Goal: Task Accomplishment & Management: Complete application form

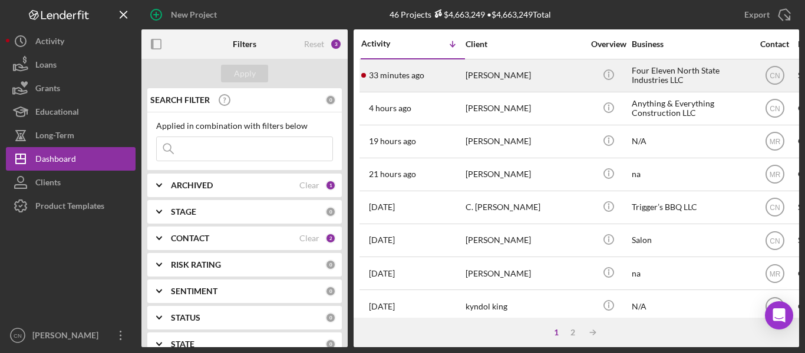
click at [396, 76] on time "33 minutes ago" at bounding box center [396, 75] width 55 height 9
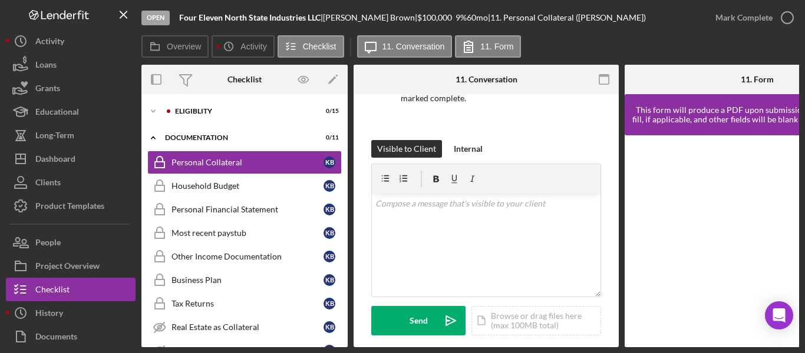
scroll to position [177, 0]
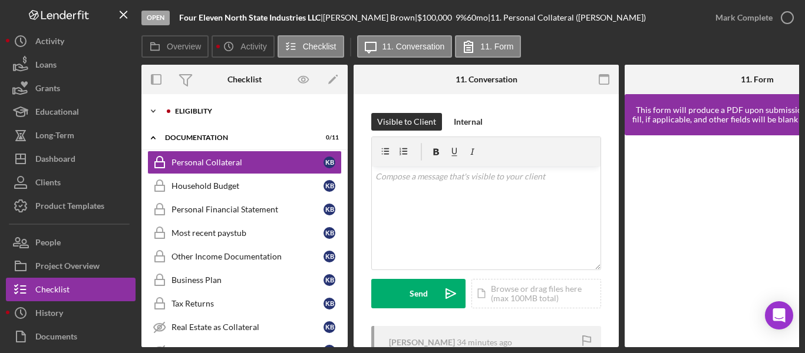
click at [152, 114] on icon "Icon/Expander" at bounding box center [153, 112] width 24 height 24
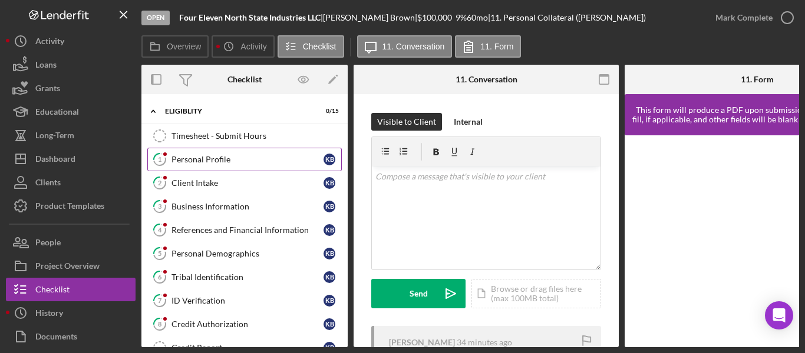
click at [210, 156] on div "Personal Profile" at bounding box center [247, 159] width 152 height 9
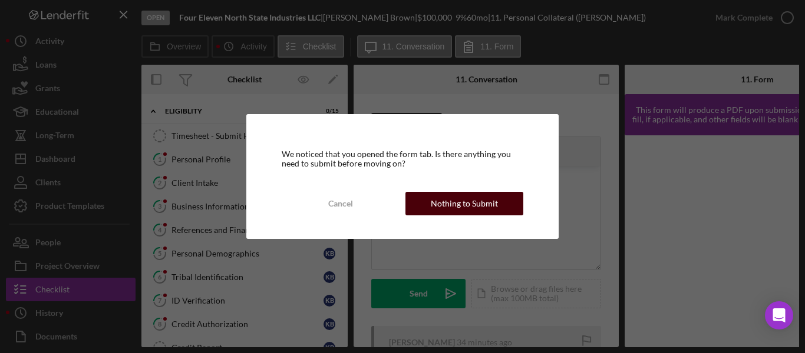
click at [462, 197] on div "Nothing to Submit" at bounding box center [464, 204] width 67 height 24
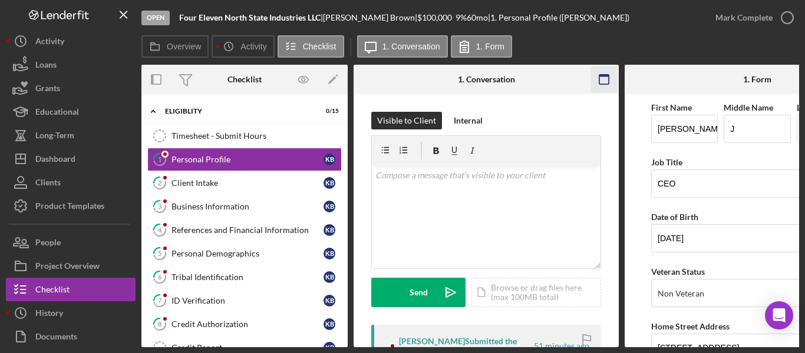
click at [599, 81] on rect "button" at bounding box center [603, 79] width 9 height 9
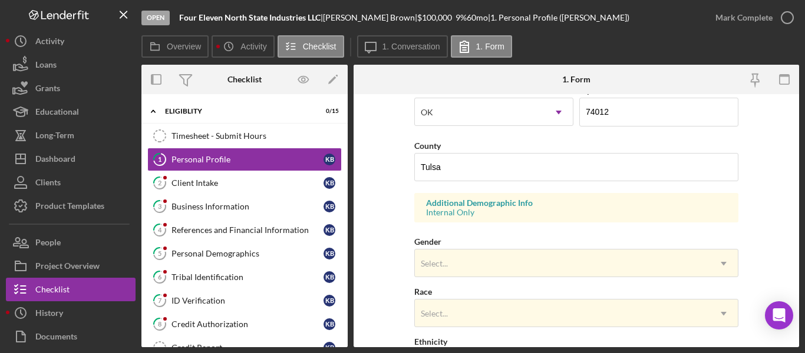
scroll to position [353, 0]
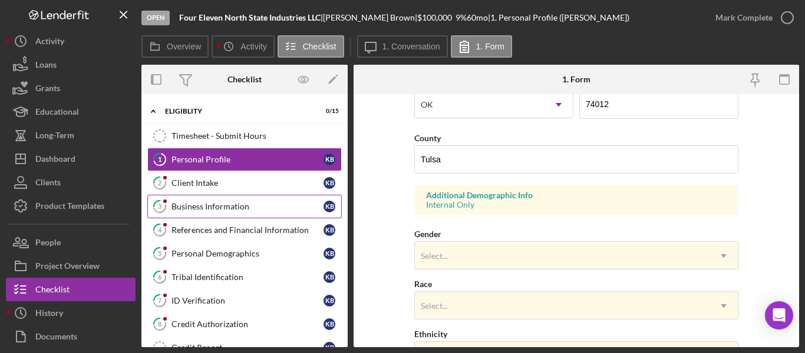
click at [206, 196] on link "3 Business Information K B" at bounding box center [244, 207] width 194 height 24
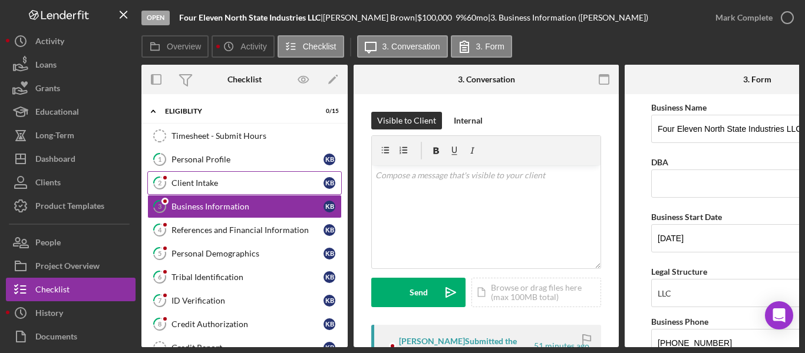
click at [207, 177] on link "2 Client Intake K B" at bounding box center [244, 183] width 194 height 24
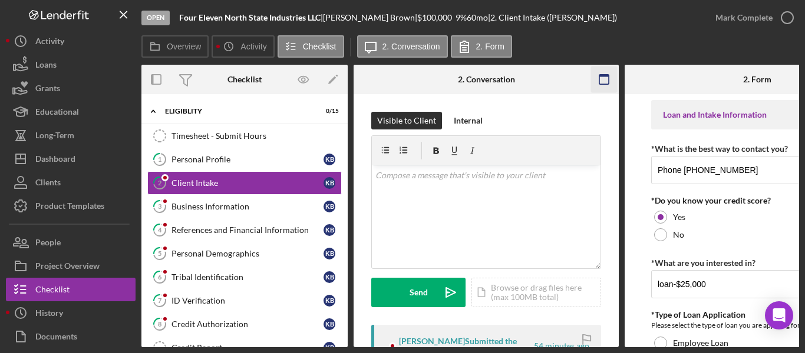
click at [598, 87] on icon "button" at bounding box center [604, 80] width 27 height 27
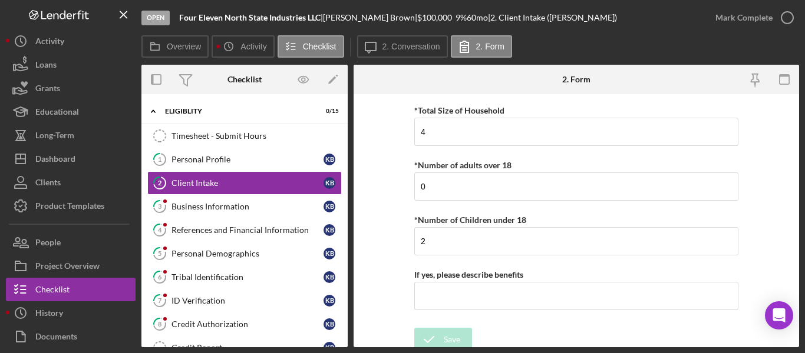
scroll to position [2318, 0]
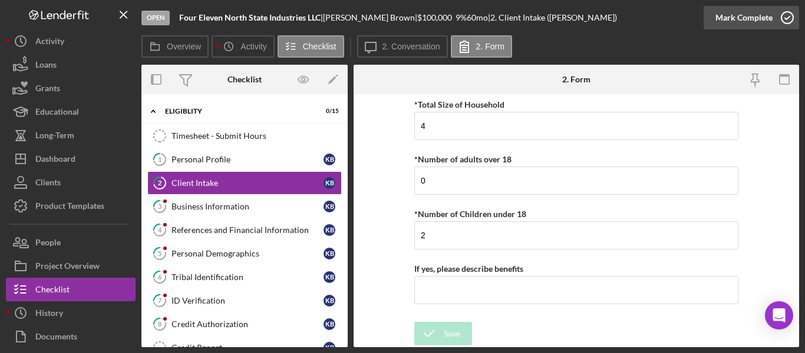
click at [785, 19] on icon "button" at bounding box center [786, 17] width 29 height 29
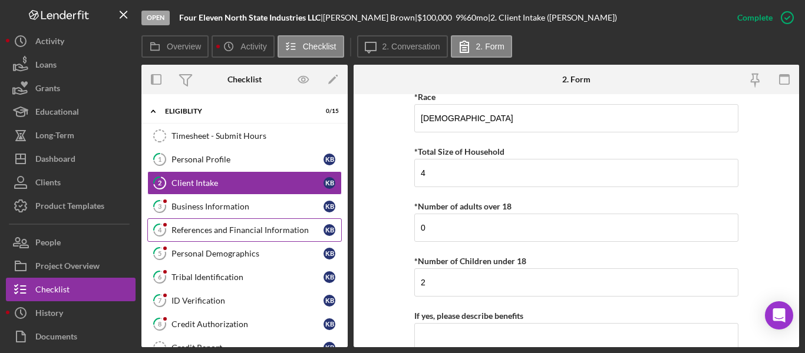
scroll to position [2365, 0]
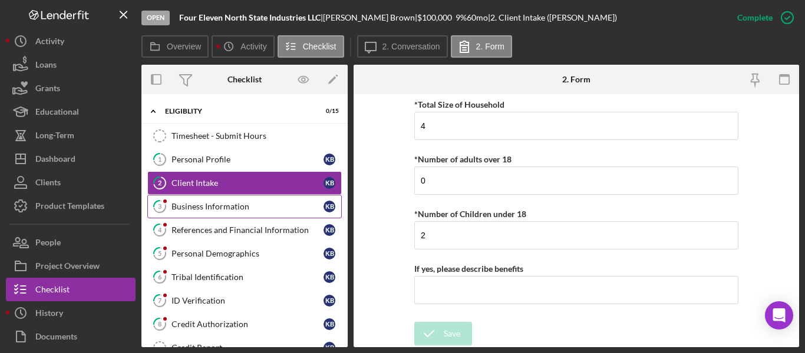
click at [202, 206] on div "Business Information" at bounding box center [247, 206] width 152 height 9
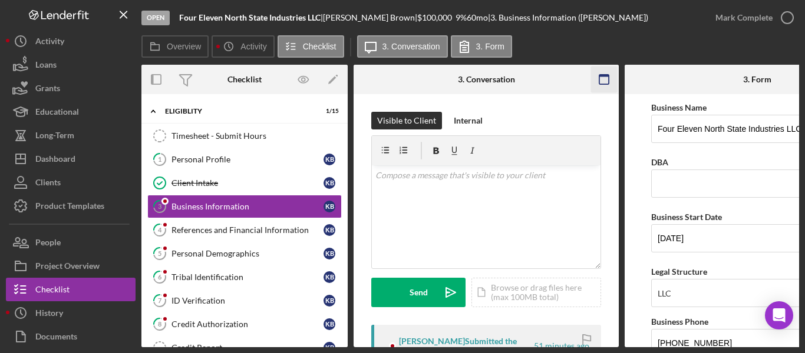
click at [604, 75] on rect "button" at bounding box center [603, 76] width 9 height 2
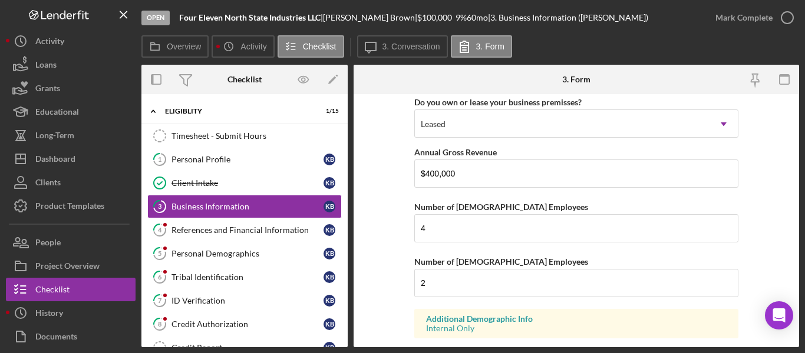
scroll to position [1273, 0]
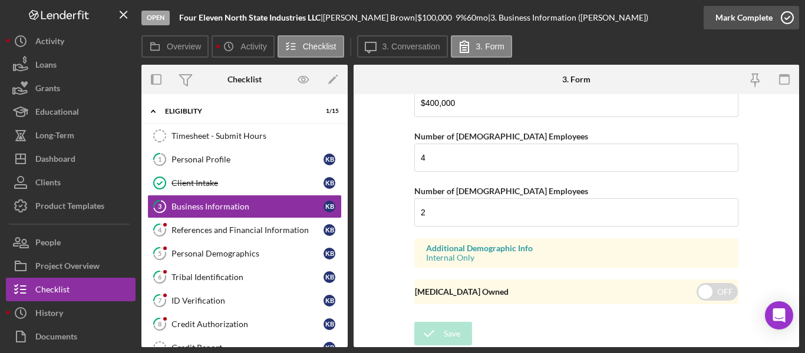
click at [780, 17] on icon "button" at bounding box center [786, 17] width 29 height 29
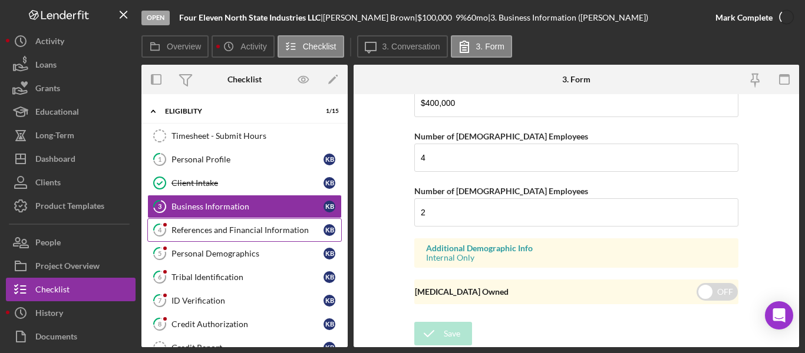
click at [200, 224] on link "4 References and Financial Information K B" at bounding box center [244, 231] width 194 height 24
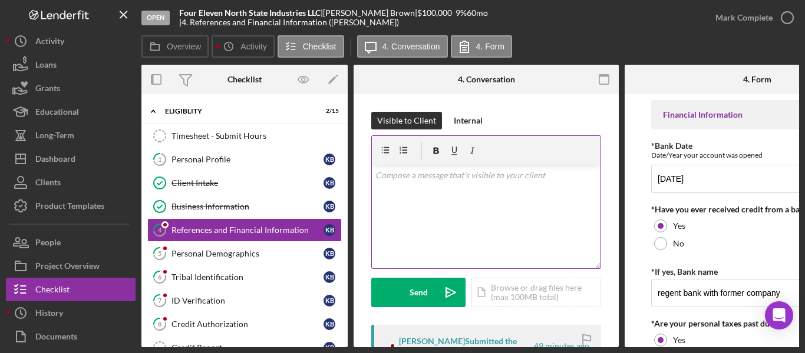
scroll to position [118, 0]
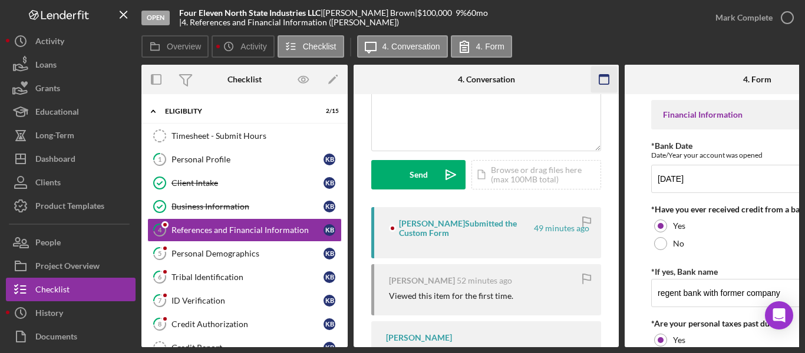
click at [604, 82] on icon "button" at bounding box center [604, 80] width 27 height 27
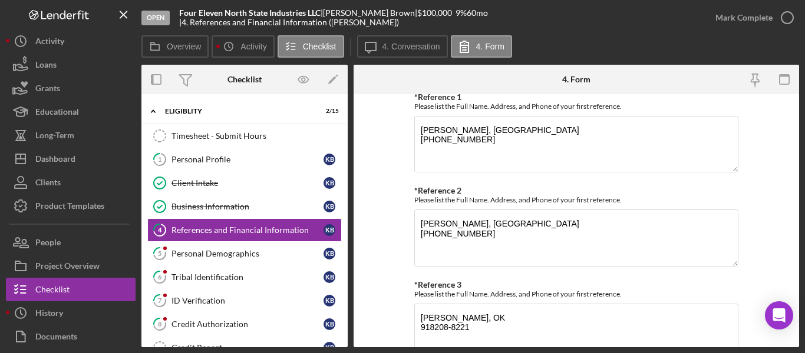
scroll to position [588, 0]
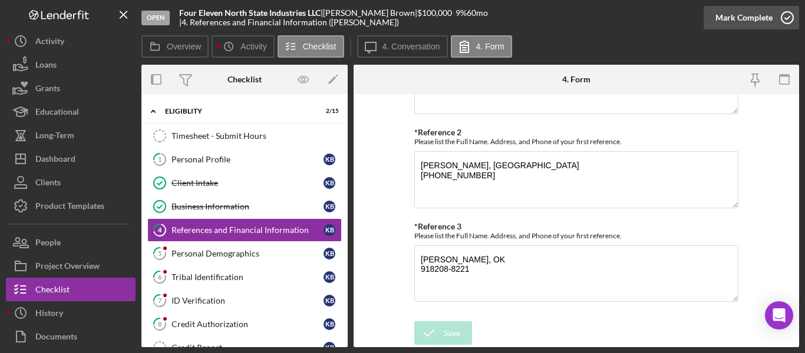
click at [791, 10] on icon "button" at bounding box center [786, 17] width 29 height 29
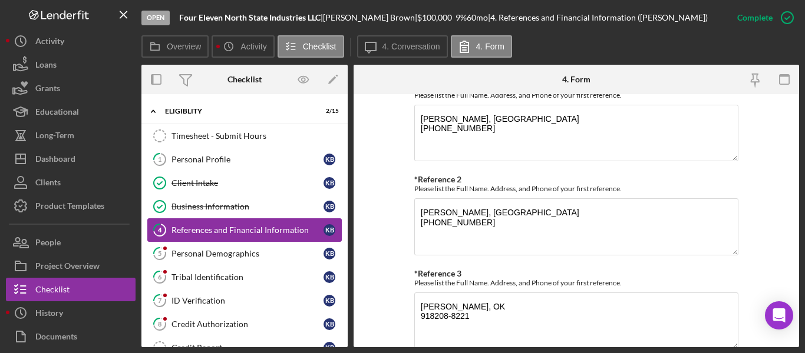
scroll to position [636, 0]
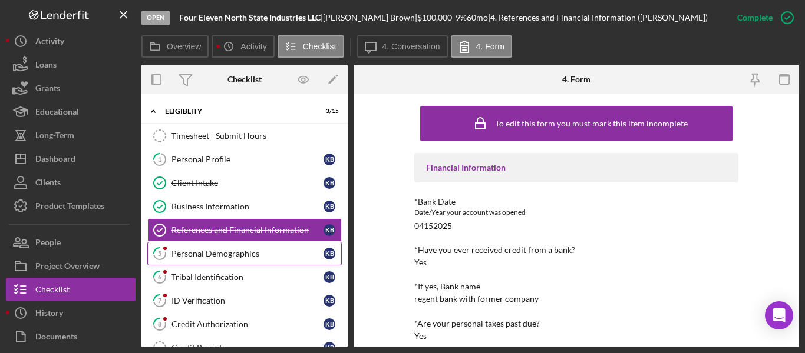
click at [183, 244] on link "5 Personal Demographics K B" at bounding box center [244, 254] width 194 height 24
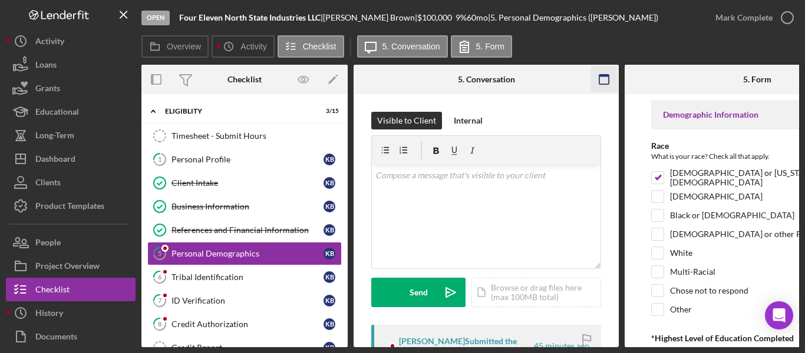
click at [601, 79] on icon "button" at bounding box center [604, 80] width 27 height 27
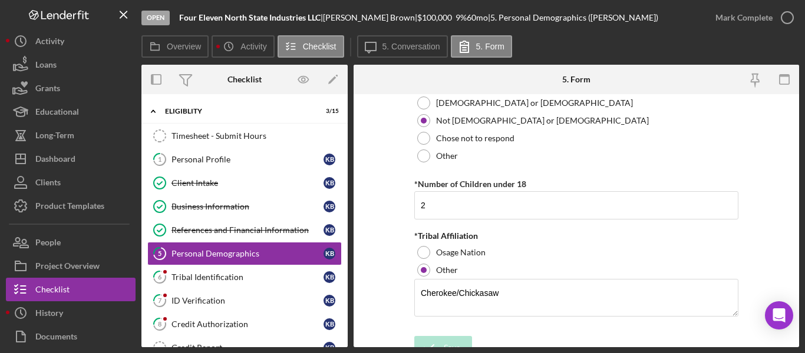
scroll to position [750, 0]
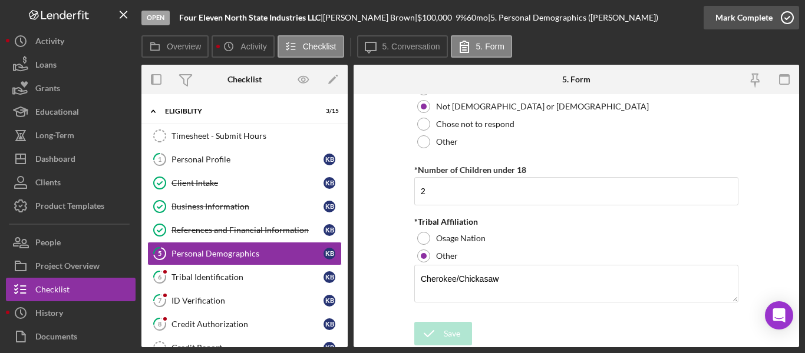
click at [783, 16] on icon "button" at bounding box center [786, 17] width 29 height 29
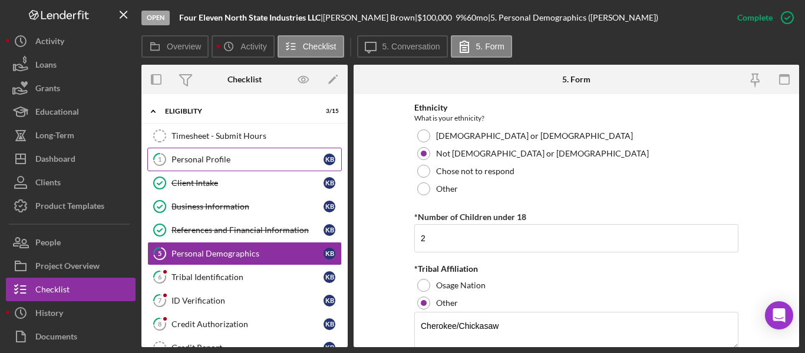
scroll to position [798, 0]
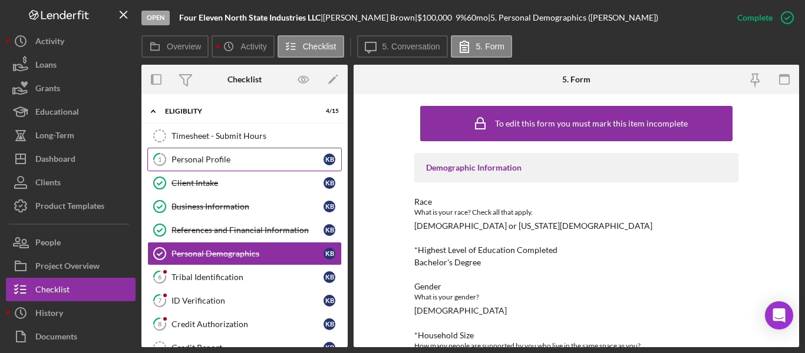
click at [208, 159] on div "Personal Profile" at bounding box center [247, 159] width 152 height 9
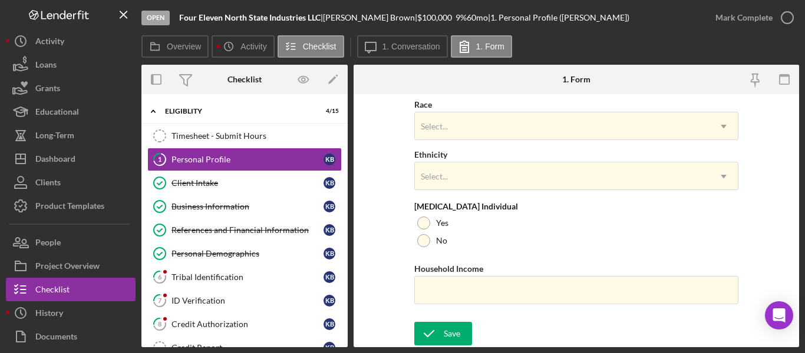
scroll to position [415, 0]
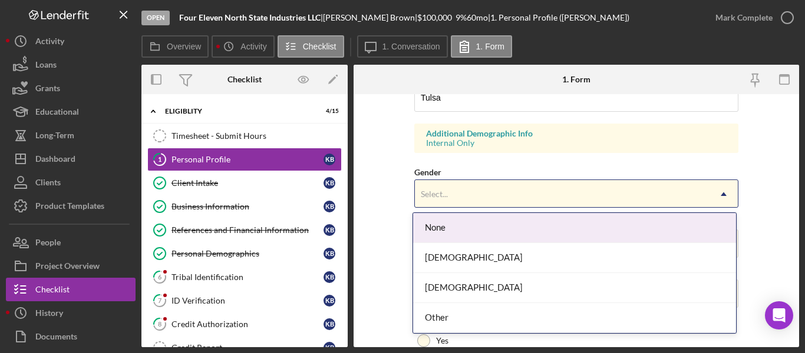
click at [458, 192] on div "Select..." at bounding box center [562, 194] width 295 height 27
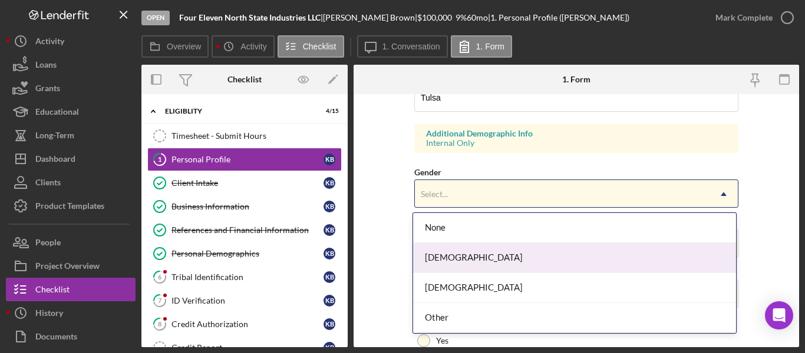
click at [456, 259] on div "[DEMOGRAPHIC_DATA]" at bounding box center [574, 258] width 323 height 30
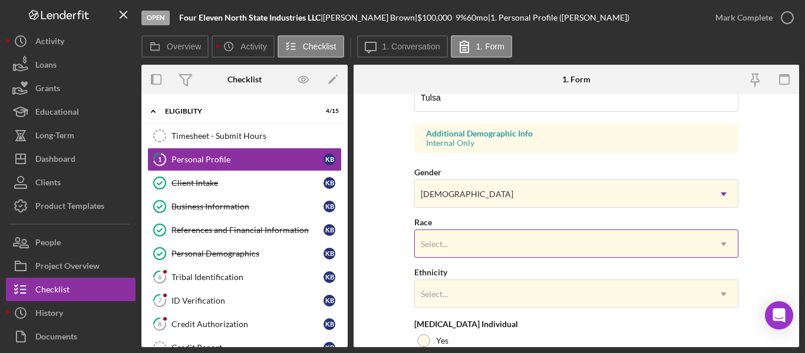
click at [456, 250] on div "Select..." at bounding box center [562, 244] width 295 height 27
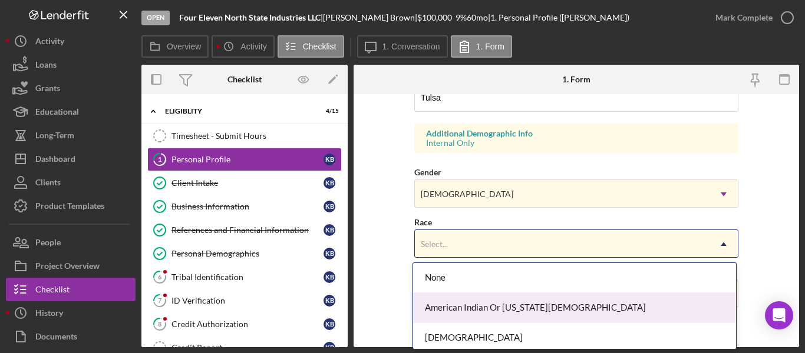
click at [455, 303] on div "American Indian Or [US_STATE][DEMOGRAPHIC_DATA]" at bounding box center [574, 308] width 323 height 30
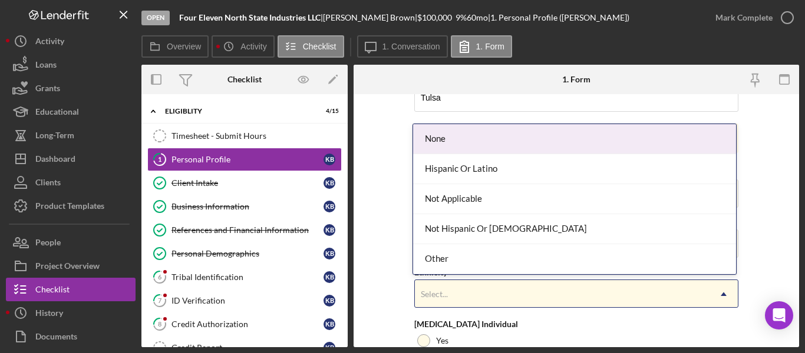
click at [456, 299] on div "Select..." at bounding box center [562, 294] width 295 height 27
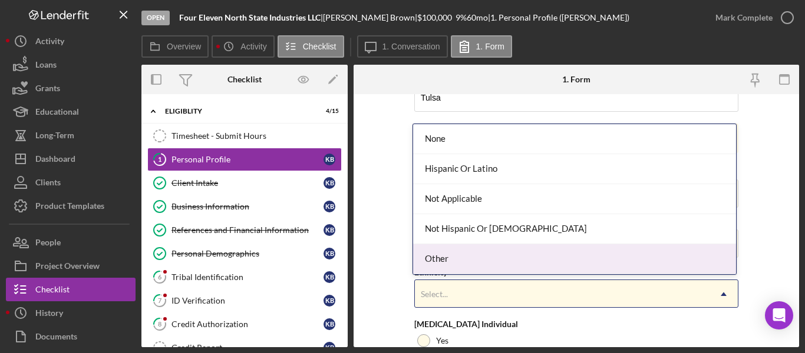
click at [430, 259] on div "Other" at bounding box center [574, 259] width 323 height 30
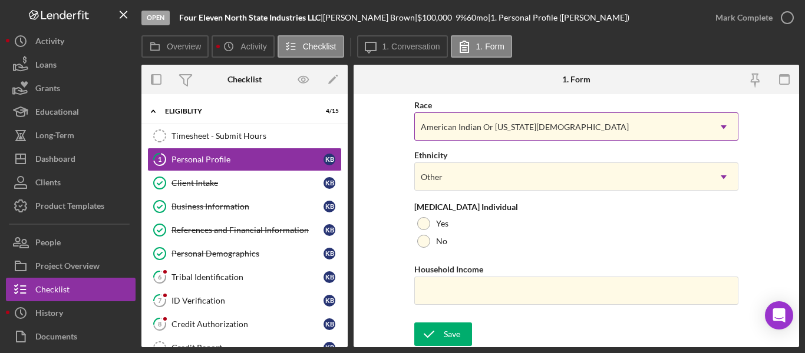
scroll to position [533, 0]
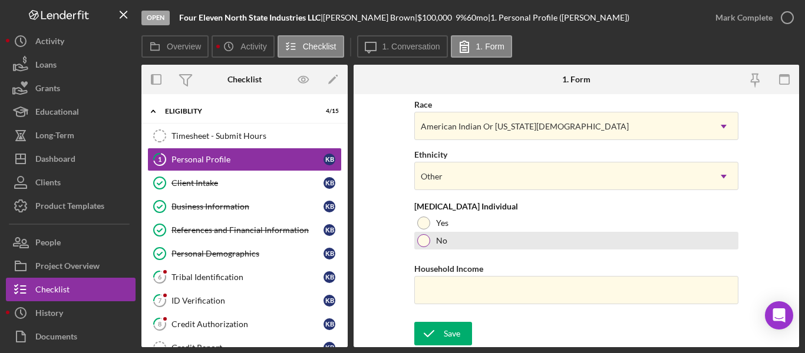
click at [420, 237] on div at bounding box center [423, 240] width 13 height 13
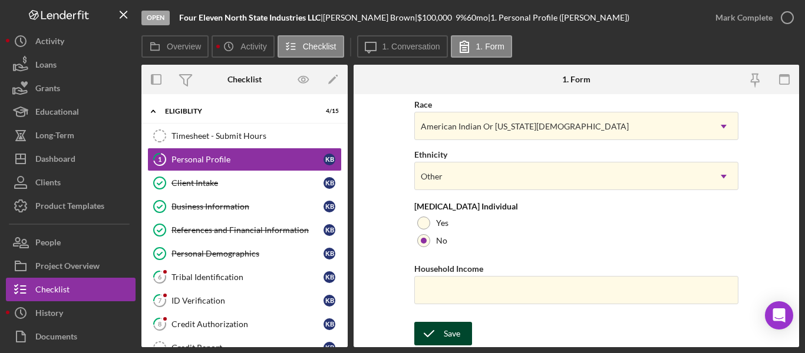
click at [434, 332] on icon "submit" at bounding box center [428, 333] width 29 height 29
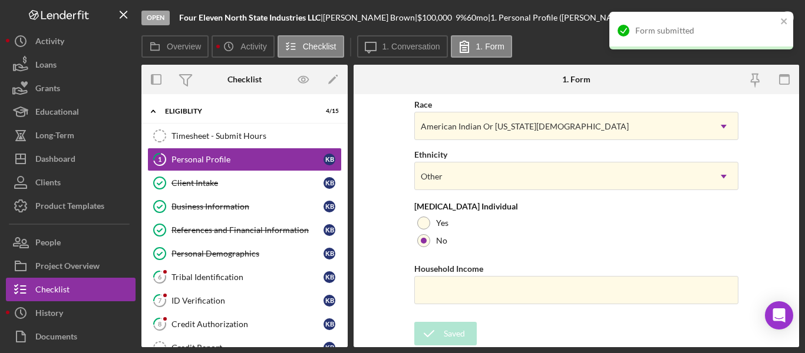
click at [782, 15] on div "Form submitted" at bounding box center [701, 31] width 184 height 38
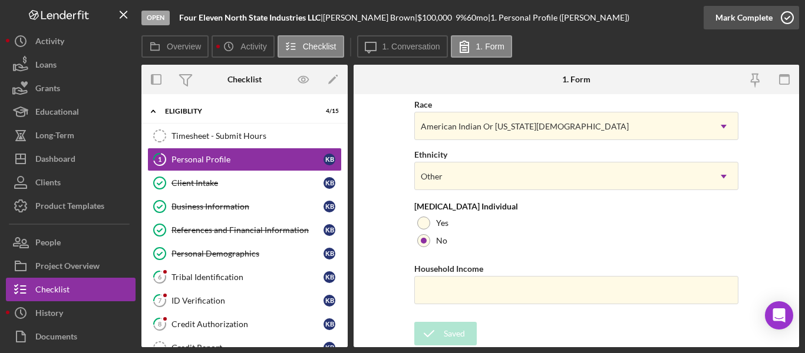
click at [780, 18] on icon "button" at bounding box center [786, 17] width 29 height 29
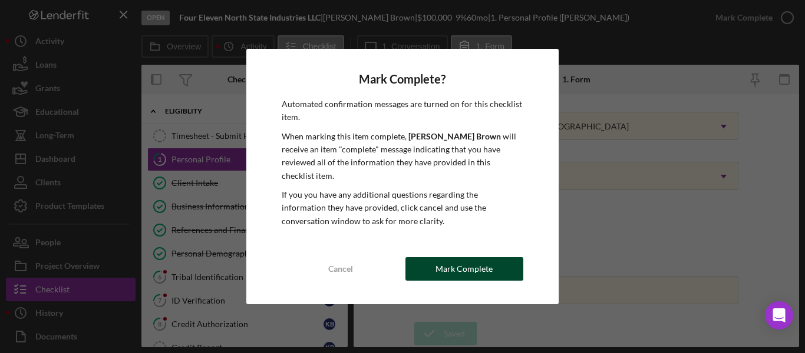
click at [477, 260] on div "Mark Complete" at bounding box center [463, 269] width 57 height 24
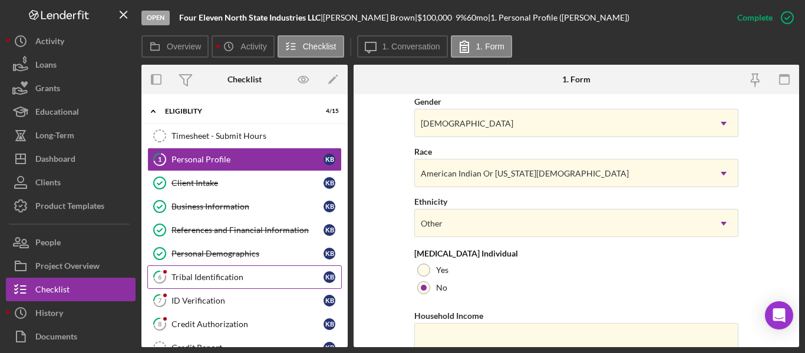
scroll to position [580, 0]
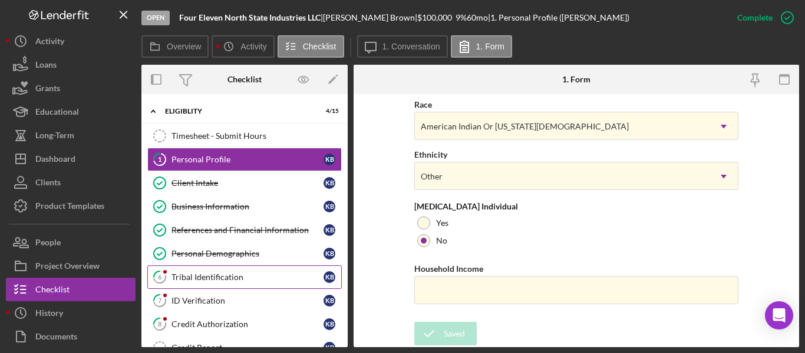
click at [214, 273] on div "Tribal Identification" at bounding box center [247, 277] width 152 height 9
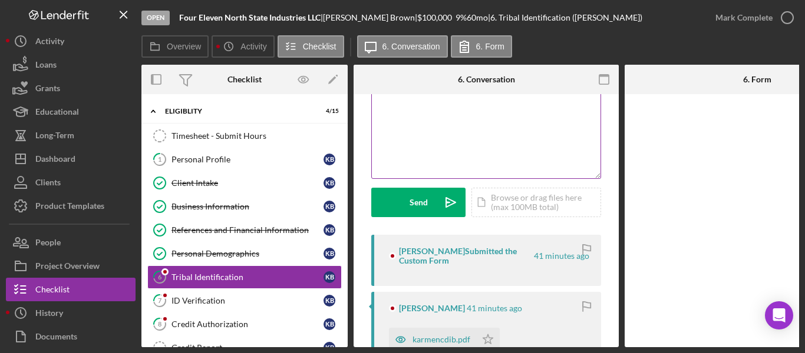
scroll to position [177, 0]
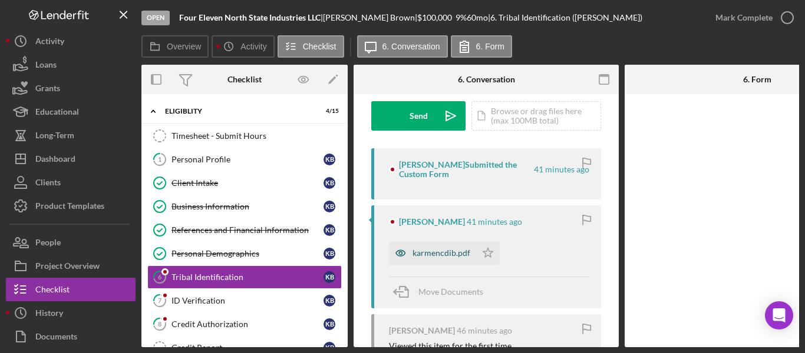
click at [428, 248] on div "karmencdib.pdf" at bounding box center [432, 253] width 87 height 24
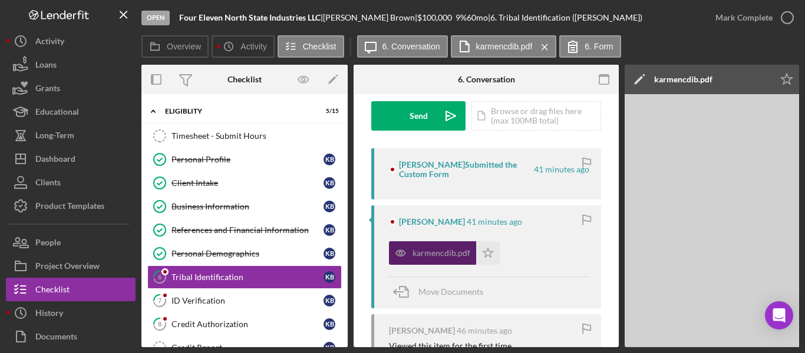
click at [428, 248] on div "karmencdib.pdf" at bounding box center [432, 253] width 87 height 24
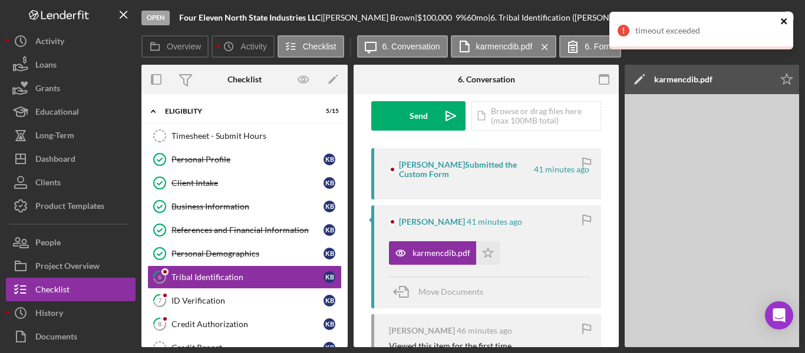
click at [788, 19] on icon "close" at bounding box center [784, 20] width 8 height 9
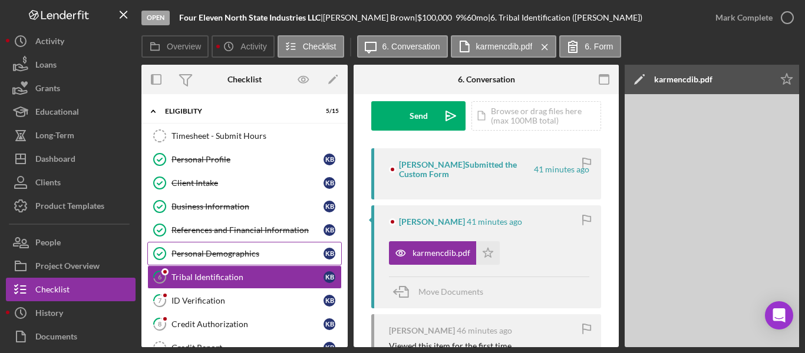
click at [237, 256] on div "Personal Demographics" at bounding box center [247, 253] width 152 height 9
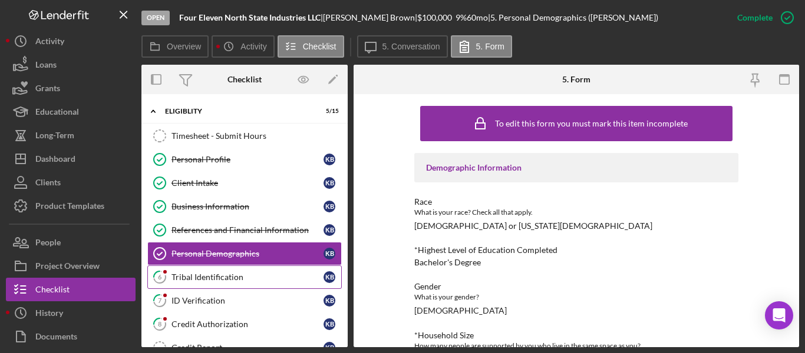
click at [219, 273] on div "Tribal Identification" at bounding box center [247, 277] width 152 height 9
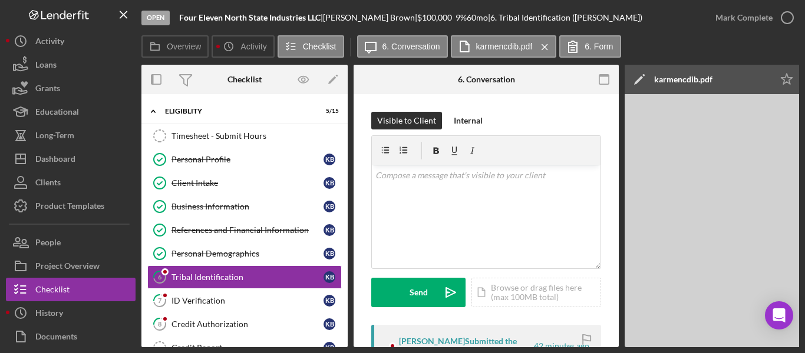
scroll to position [118, 0]
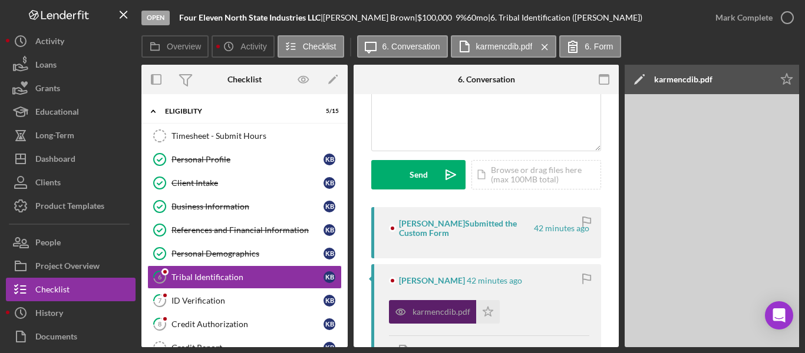
click at [423, 314] on div "karmencdib.pdf" at bounding box center [441, 311] width 58 height 9
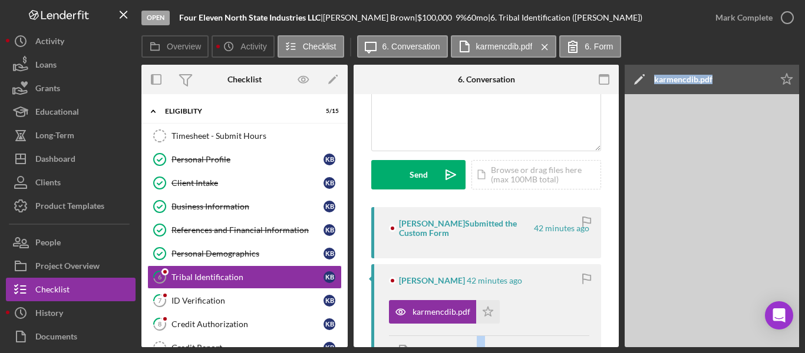
drag, startPoint x: 477, startPoint y: 349, endPoint x: 560, endPoint y: 342, distance: 83.3
click at [661, 342] on div "Open Four Eleven North State Industries LLC | [PERSON_NAME] | $100,000 $100,000…" at bounding box center [402, 176] width 805 height 353
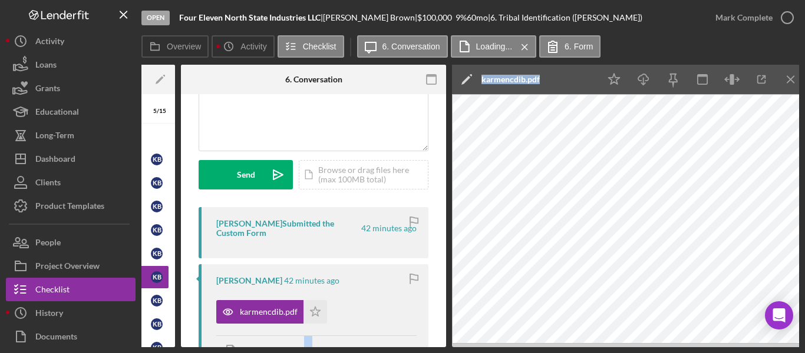
scroll to position [0, 295]
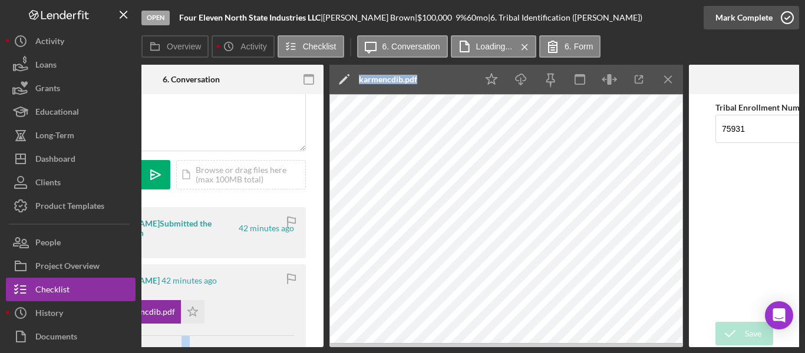
click at [786, 21] on icon "button" at bounding box center [786, 17] width 29 height 29
click at [780, 17] on icon "button" at bounding box center [786, 17] width 29 height 29
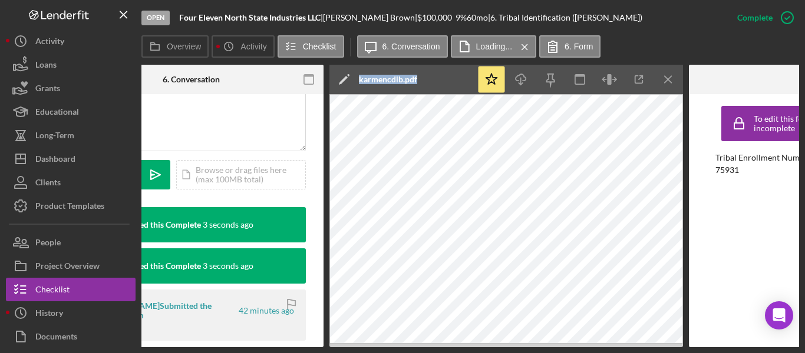
scroll to position [0, 0]
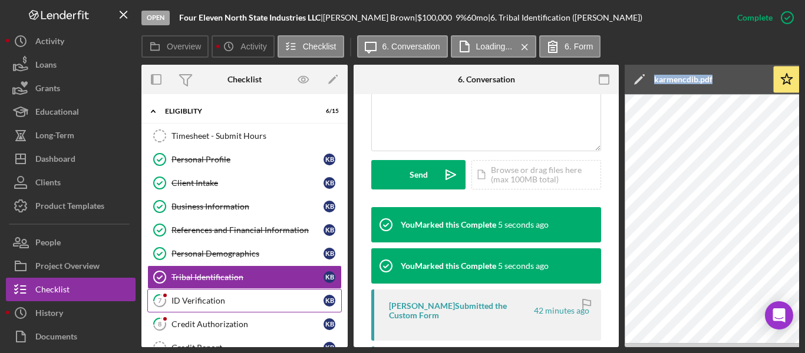
click at [209, 297] on div "ID Verification" at bounding box center [247, 300] width 152 height 9
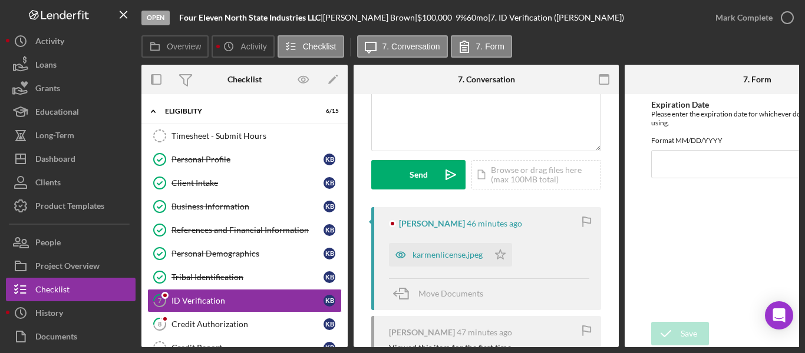
scroll to position [177, 0]
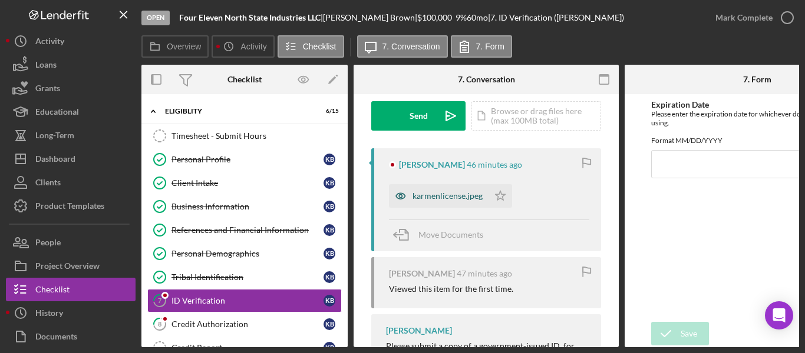
click at [446, 199] on div "karmenlicense.jpeg" at bounding box center [447, 195] width 70 height 9
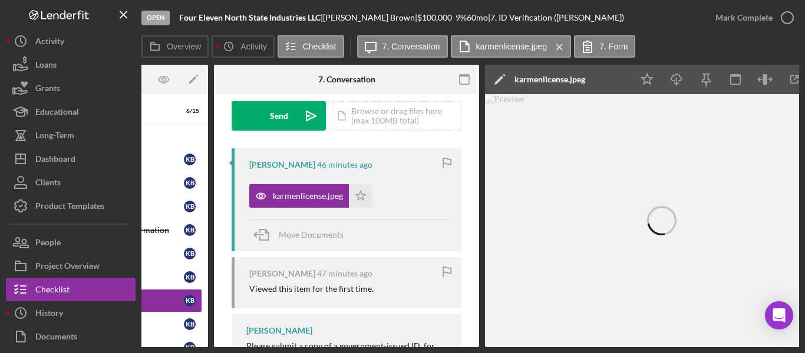
scroll to position [0, 292]
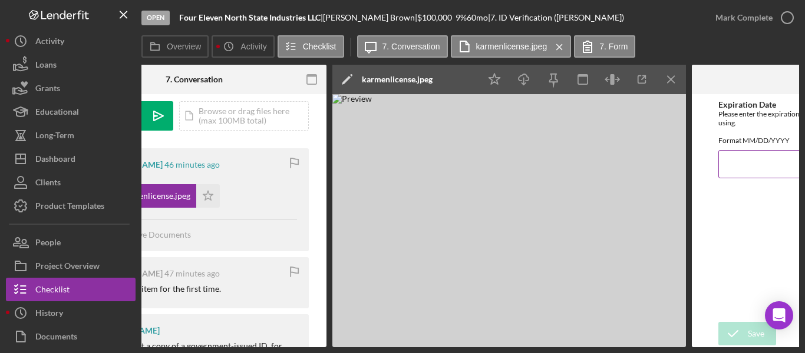
type input "[DATE]"
click at [742, 320] on icon "submit" at bounding box center [732, 333] width 29 height 29
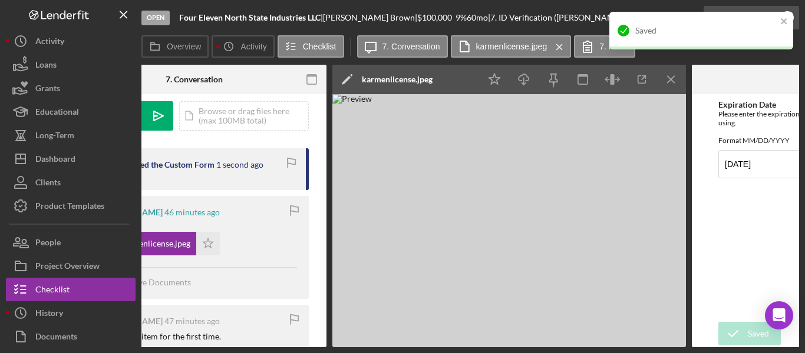
click at [789, 21] on div "Open Four Eleven North State Industries LLC | [PERSON_NAME] | $100,000 $100,000…" at bounding box center [402, 176] width 805 height 353
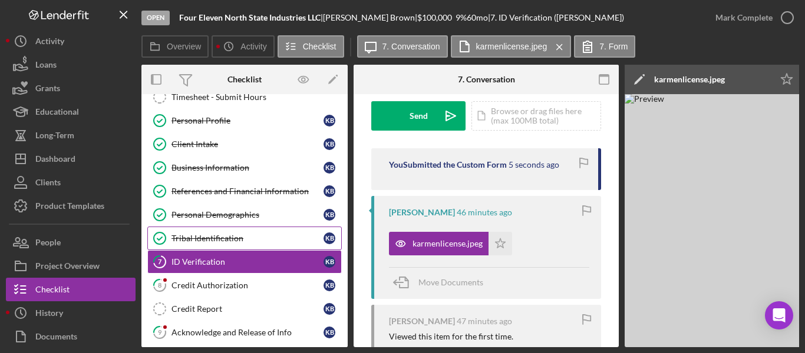
scroll to position [59, 0]
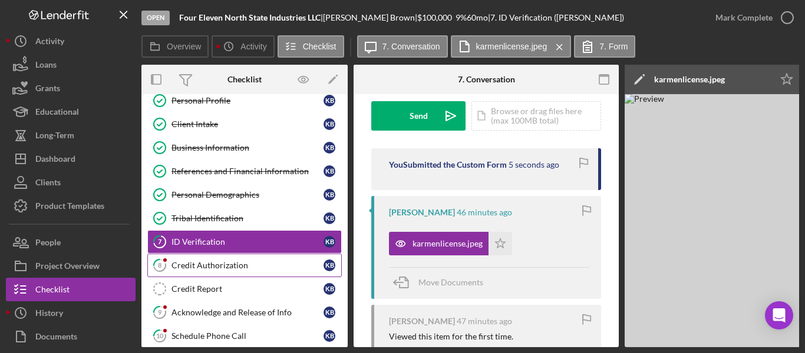
click at [213, 264] on div "Credit Authorization" at bounding box center [247, 265] width 152 height 9
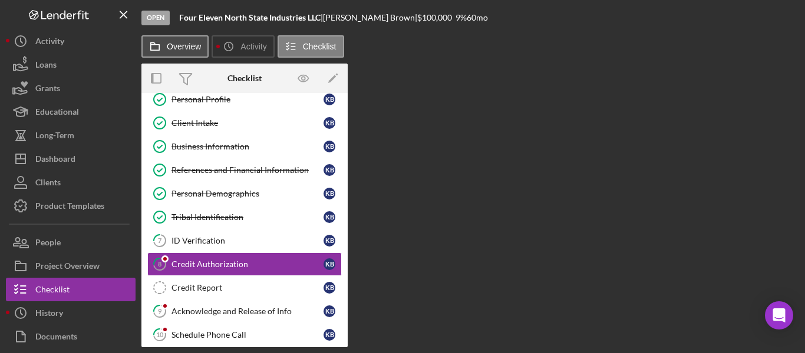
click at [173, 38] on button "Overview" at bounding box center [174, 46] width 67 height 22
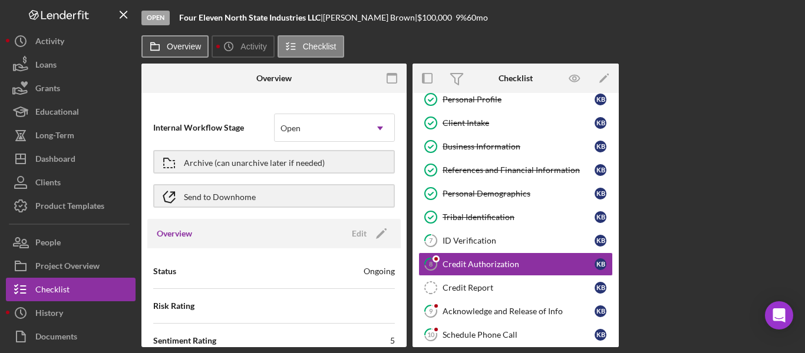
click at [173, 38] on button "Overview" at bounding box center [174, 46] width 67 height 22
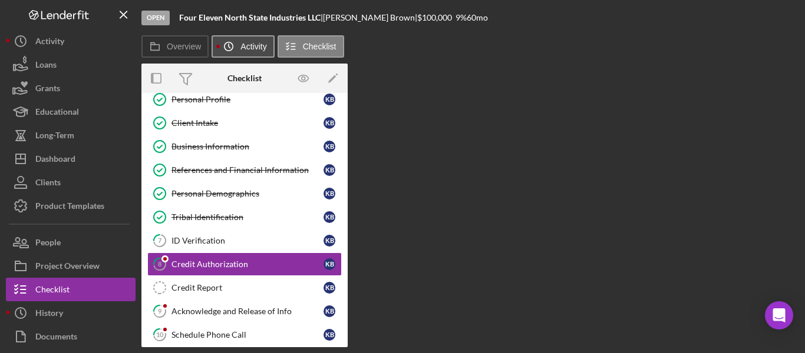
click at [267, 47] on button "Icon/History Activity" at bounding box center [242, 46] width 62 height 22
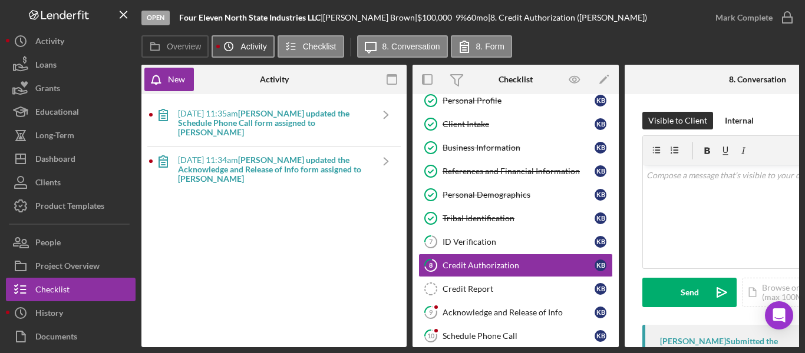
click at [231, 48] on icon "Icon/History" at bounding box center [229, 47] width 24 height 24
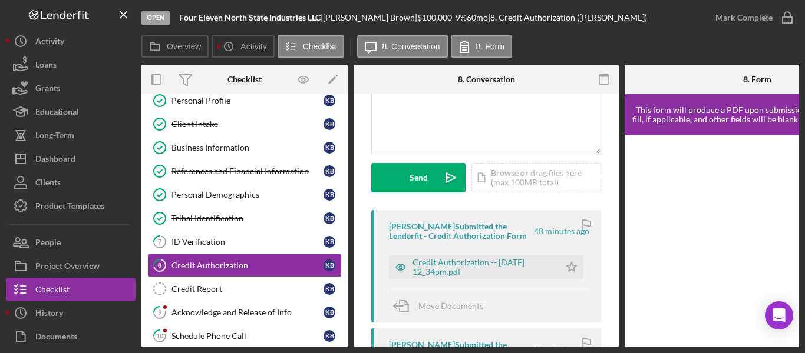
scroll to position [118, 0]
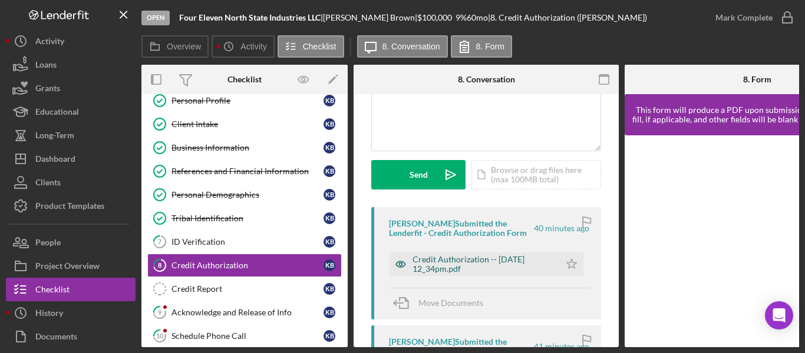
click at [433, 256] on div "Credit Authorization -- [DATE] 12_34pm.pdf" at bounding box center [482, 264] width 141 height 19
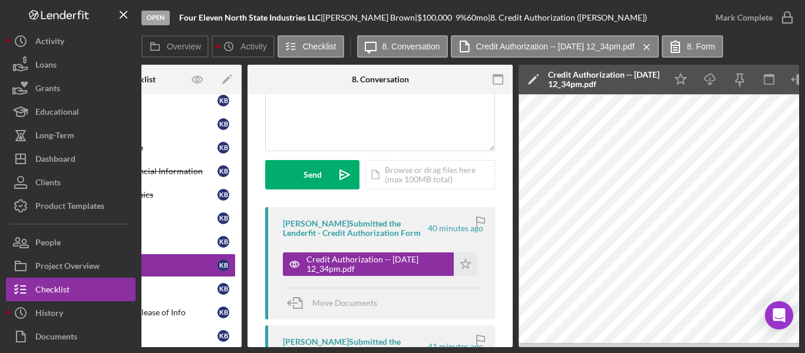
scroll to position [0, 167]
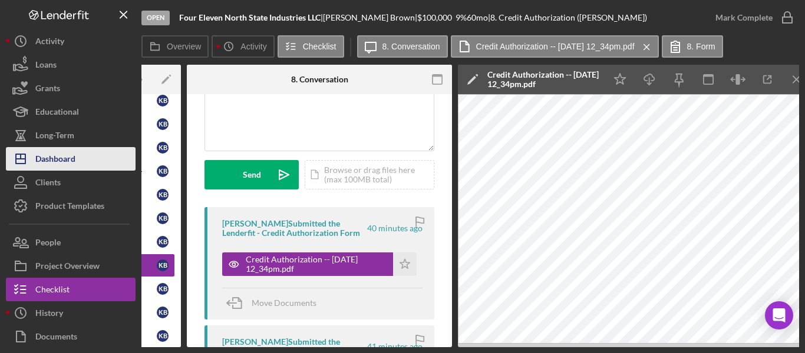
click at [67, 159] on div "Dashboard" at bounding box center [55, 160] width 40 height 27
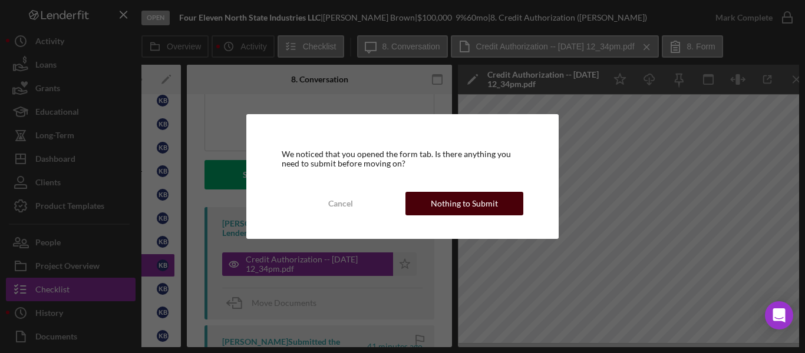
click at [479, 207] on div "Nothing to Submit" at bounding box center [464, 204] width 67 height 24
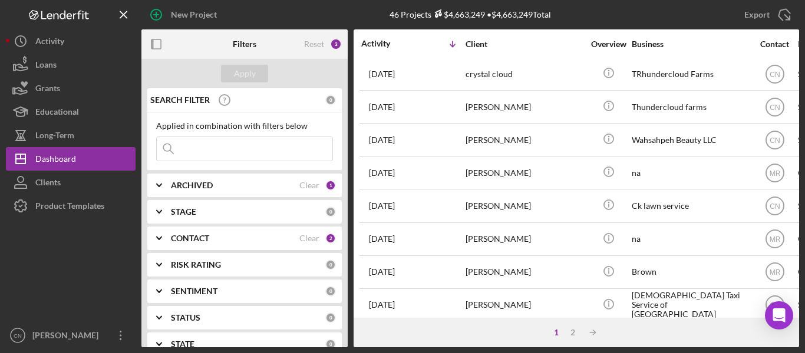
scroll to position [582, 0]
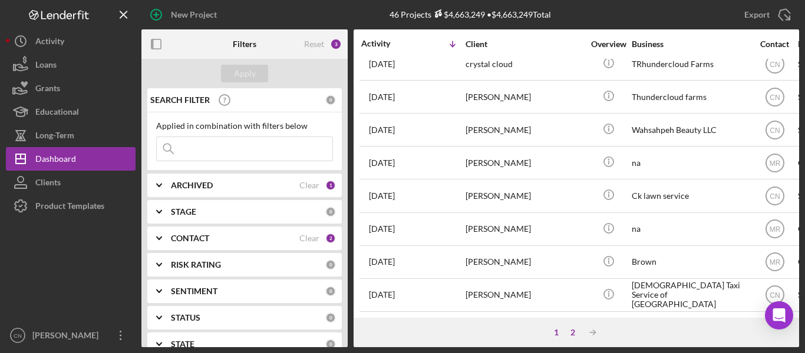
click at [574, 333] on div "2" at bounding box center [572, 332] width 16 height 9
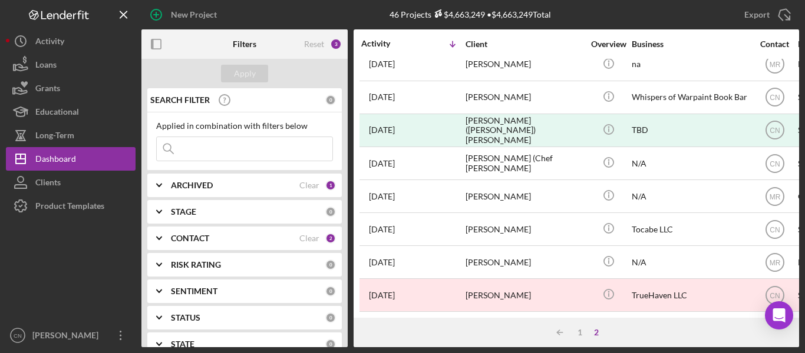
scroll to position [449, 0]
click at [586, 331] on div "1" at bounding box center [579, 332] width 16 height 9
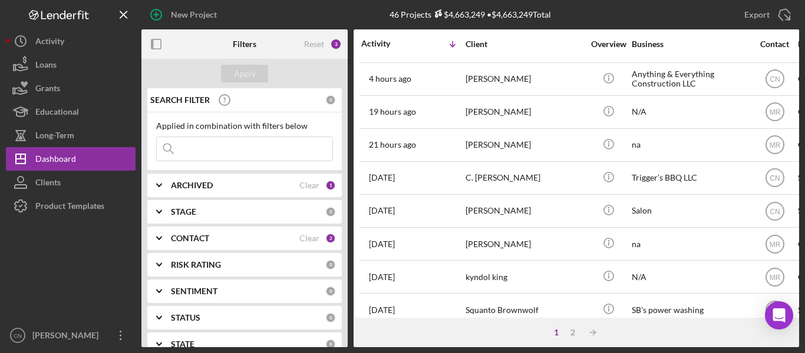
scroll to position [0, 0]
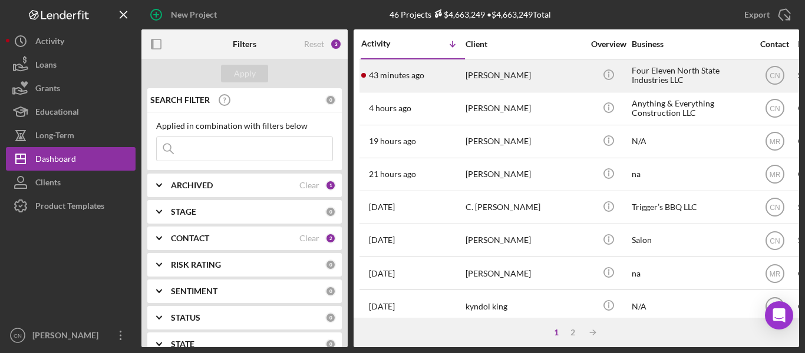
click at [375, 67] on div "43 minutes ago [PERSON_NAME]" at bounding box center [412, 75] width 103 height 31
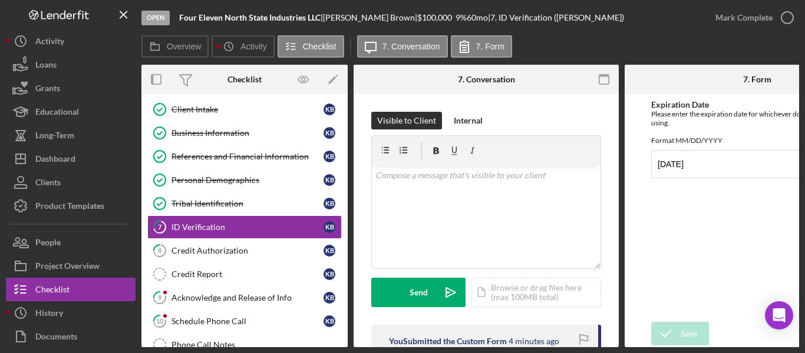
click at [223, 110] on link "Client Intake Client Intake K B" at bounding box center [244, 110] width 194 height 24
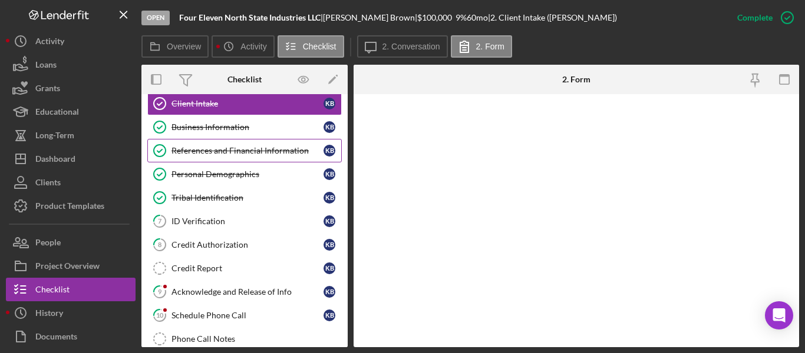
scroll to position [138, 0]
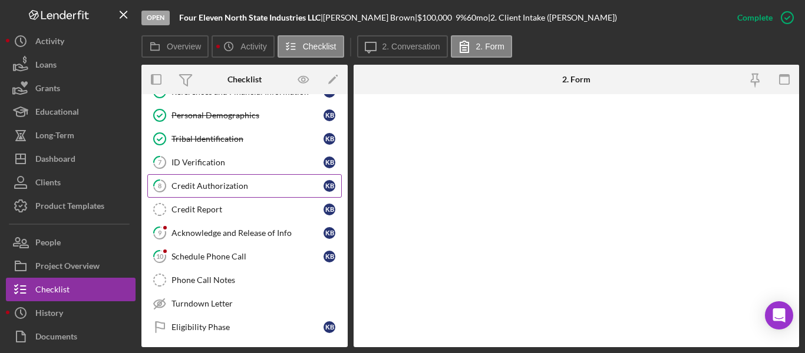
click at [198, 192] on link "8 Credit Authorization K B" at bounding box center [244, 186] width 194 height 24
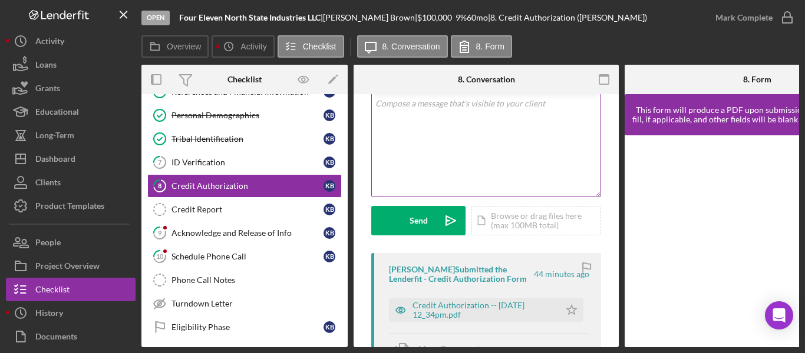
scroll to position [177, 0]
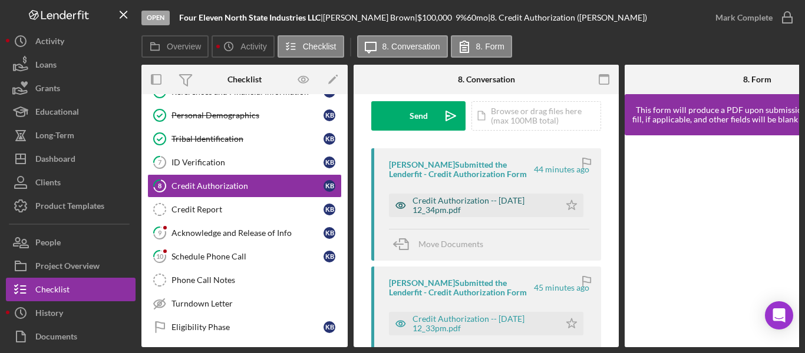
click at [440, 207] on div "Credit Authorization -- [DATE] 12_34pm.pdf" at bounding box center [482, 205] width 141 height 19
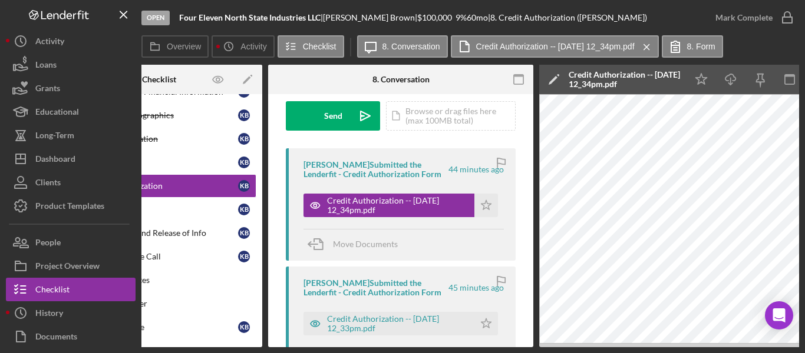
scroll to position [0, 246]
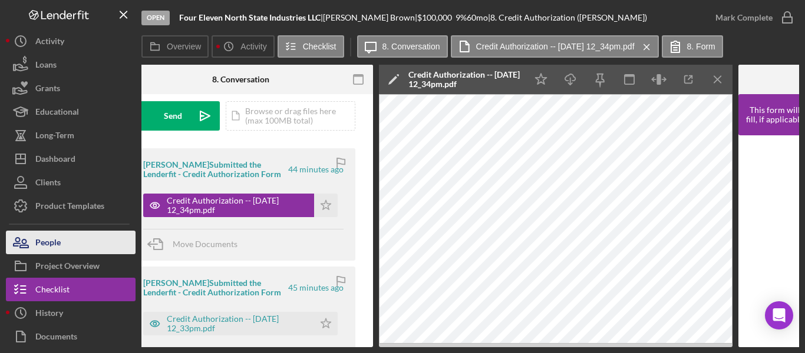
click at [52, 244] on div "People" at bounding box center [47, 244] width 25 height 27
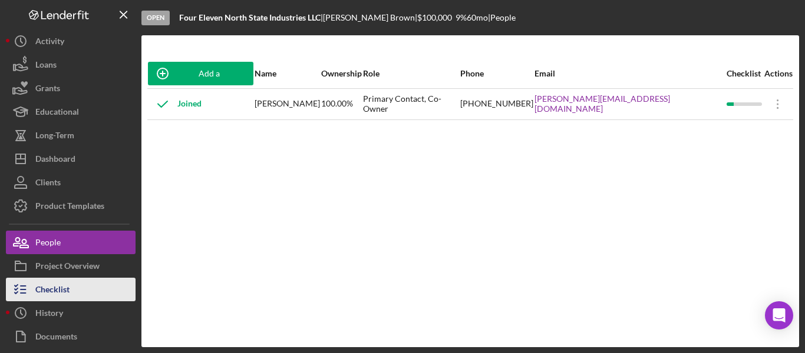
click at [46, 291] on div "Checklist" at bounding box center [52, 291] width 34 height 27
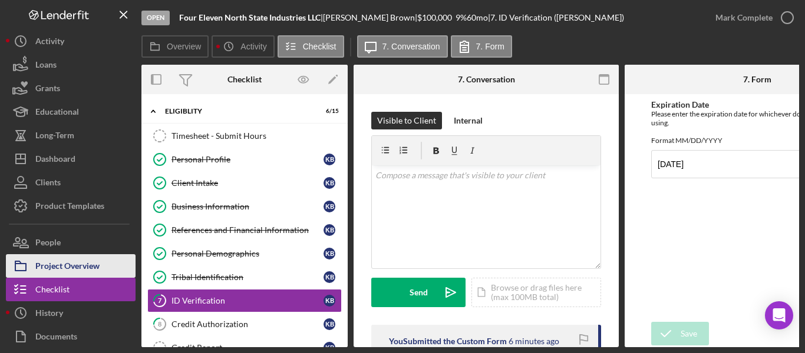
scroll to position [80, 0]
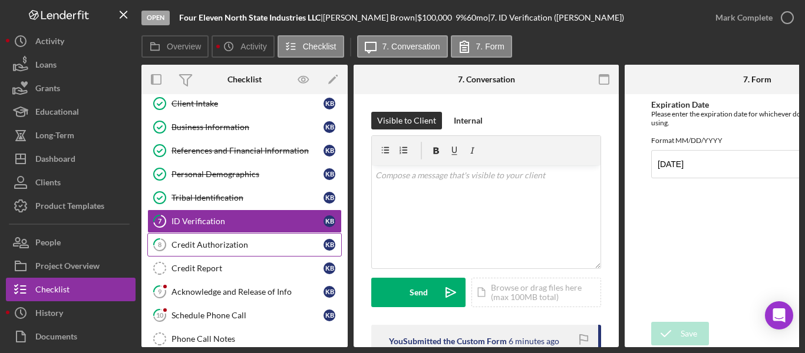
click at [195, 239] on link "8 Credit Authorization K B" at bounding box center [244, 245] width 194 height 24
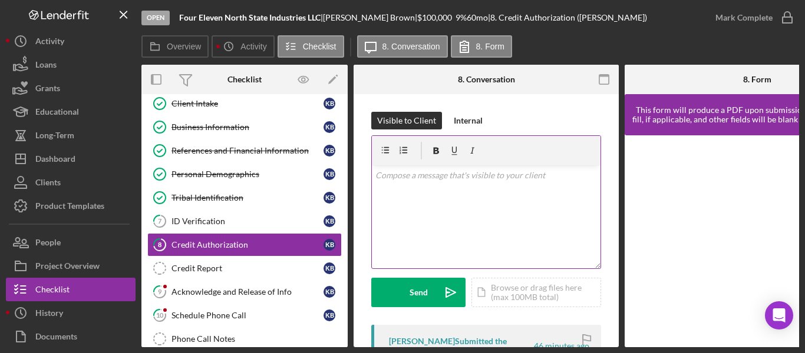
scroll to position [118, 0]
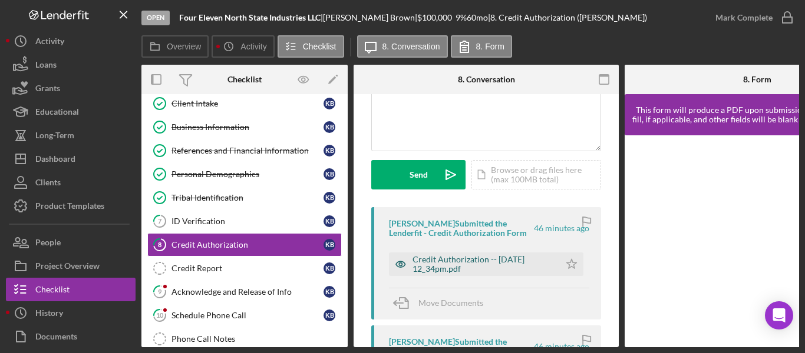
click at [422, 265] on div "Credit Authorization -- [DATE] 12_34pm.pdf" at bounding box center [482, 264] width 141 height 19
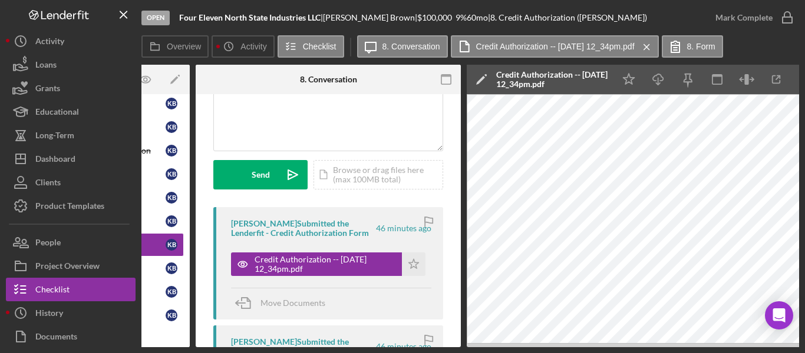
scroll to position [0, 0]
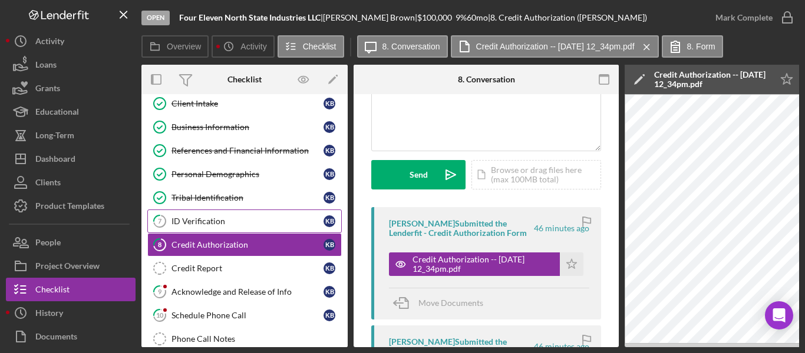
click at [220, 221] on div "ID Verification" at bounding box center [247, 221] width 152 height 9
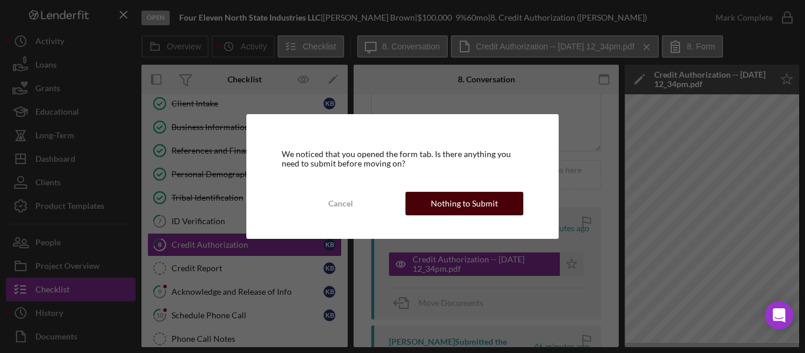
click at [461, 207] on div "Nothing to Submit" at bounding box center [464, 204] width 67 height 24
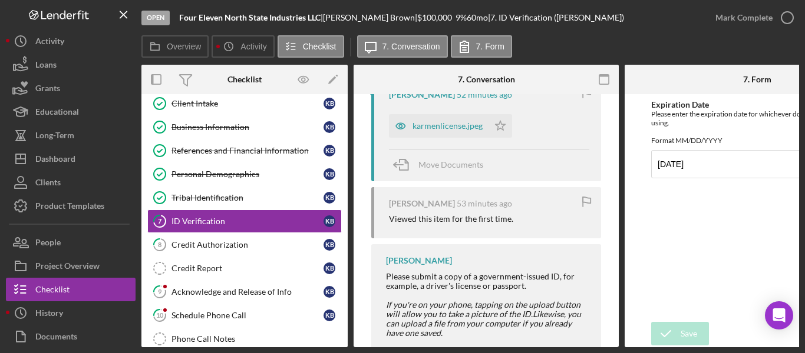
scroll to position [236, 0]
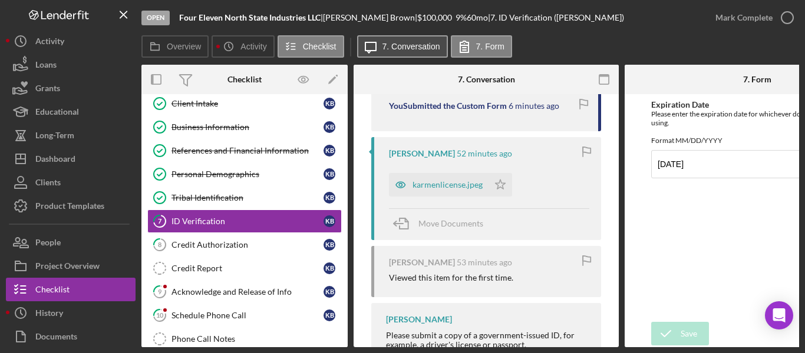
click at [377, 45] on icon "Icon/Message" at bounding box center [370, 46] width 29 height 29
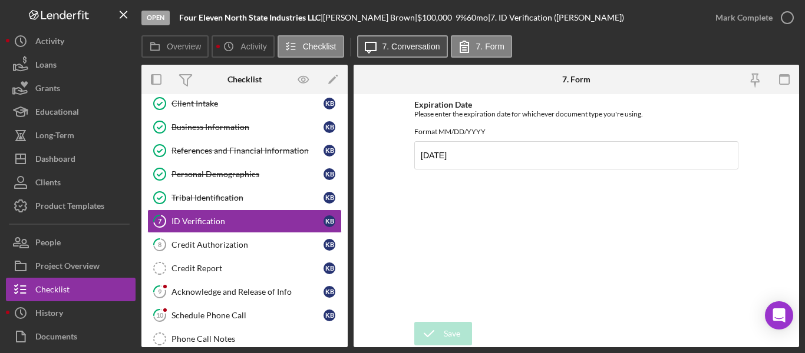
click at [377, 45] on icon "Icon/Message" at bounding box center [370, 46] width 29 height 29
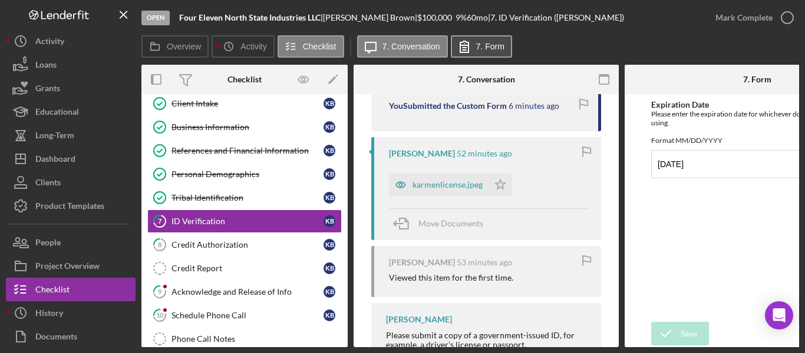
click at [489, 54] on button "7. Form" at bounding box center [481, 46] width 61 height 22
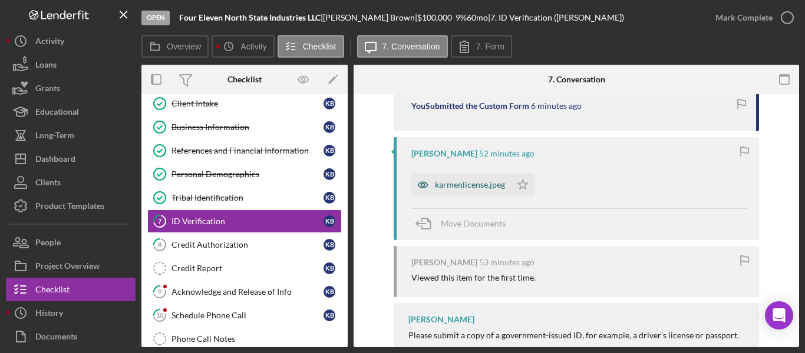
click at [463, 182] on div "karmenlicense.jpeg" at bounding box center [470, 184] width 70 height 9
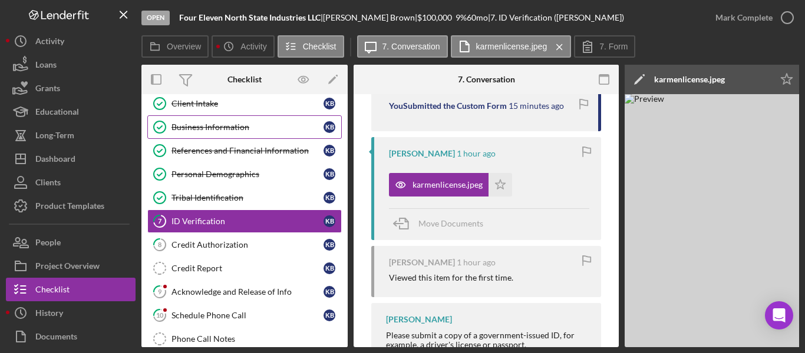
scroll to position [21, 0]
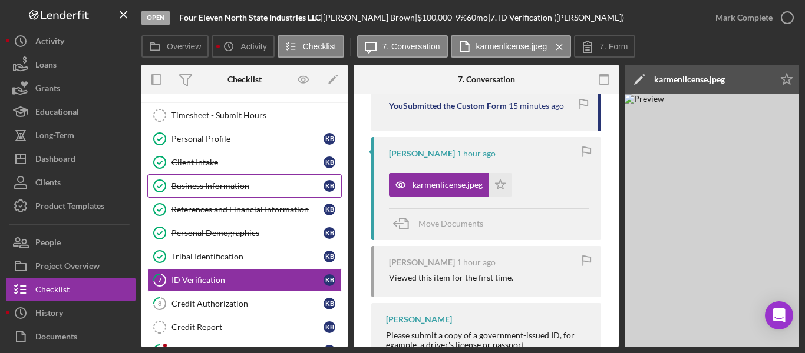
click at [190, 128] on link "Personal Profile Personal Profile K B" at bounding box center [244, 139] width 194 height 24
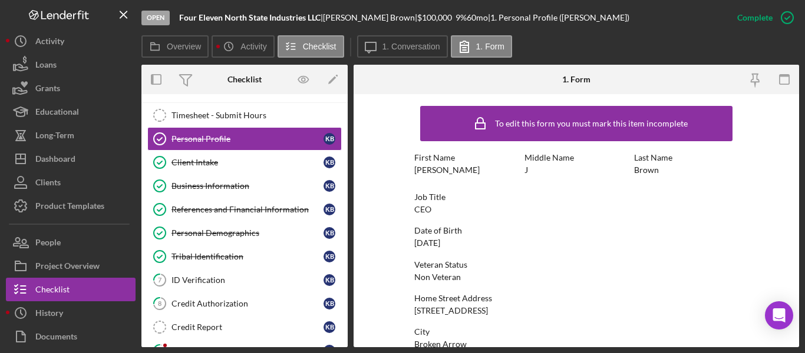
scroll to position [59, 0]
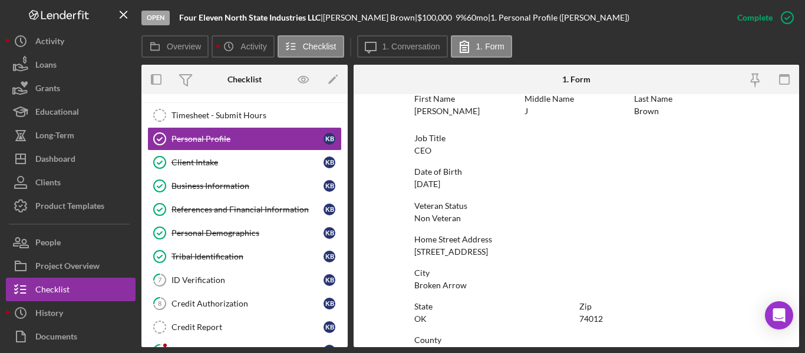
drag, startPoint x: 414, startPoint y: 252, endPoint x: 509, endPoint y: 252, distance: 94.8
click at [509, 252] on div "Home Street Address [STREET_ADDRESS]" at bounding box center [576, 246] width 324 height 22
copy div "[STREET_ADDRESS]"
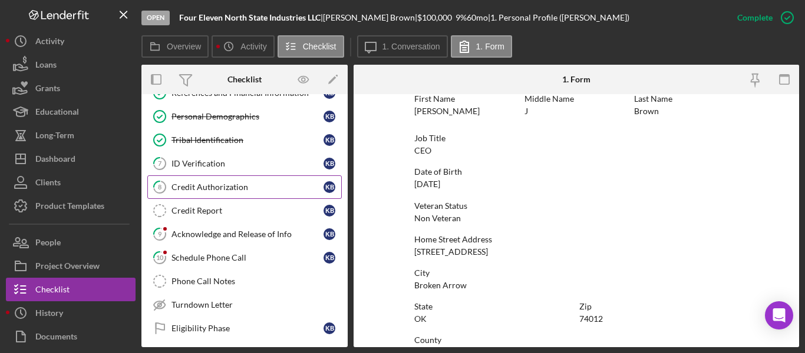
scroll to position [138, 0]
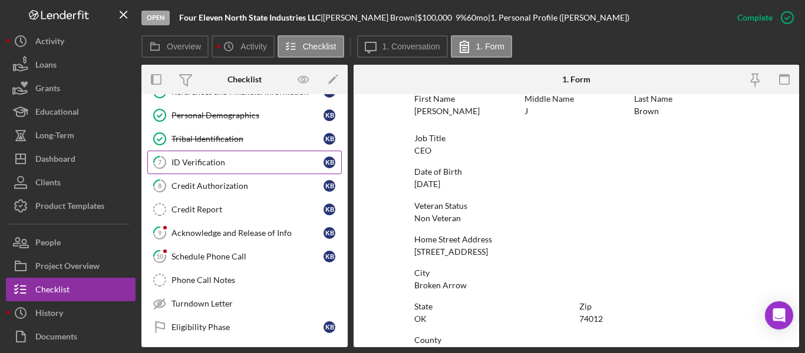
click at [190, 160] on div "ID Verification" at bounding box center [247, 162] width 152 height 9
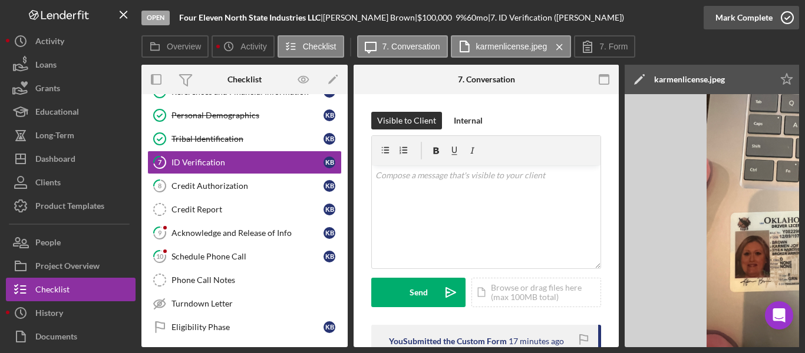
click at [779, 16] on icon "button" at bounding box center [786, 17] width 29 height 29
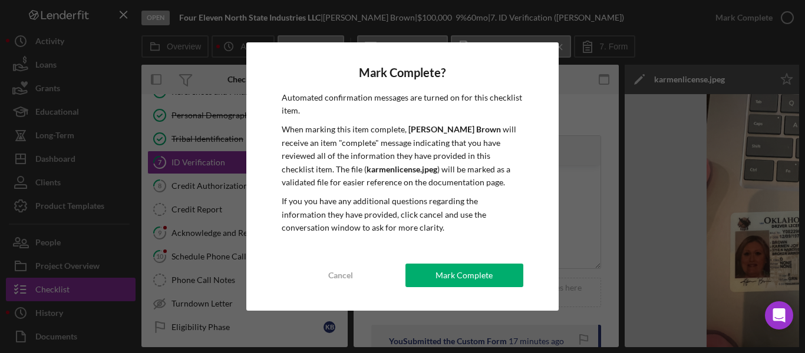
click at [478, 262] on div "Mark Complete? Automated confirmation messages are turned on for this checklist…" at bounding box center [402, 176] width 312 height 269
click at [474, 272] on div "Mark Complete" at bounding box center [463, 276] width 57 height 24
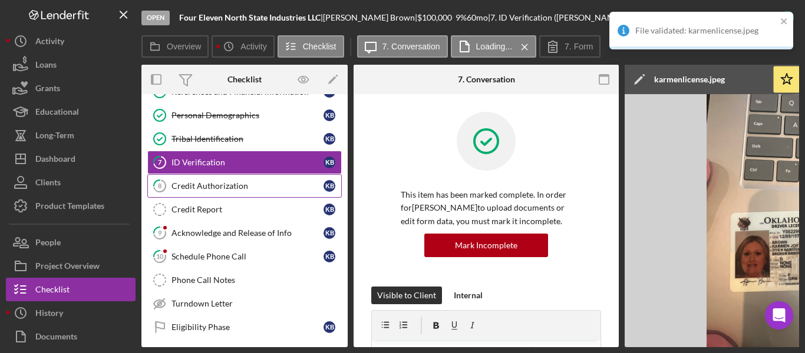
click at [215, 186] on div "Credit Authorization" at bounding box center [247, 185] width 152 height 9
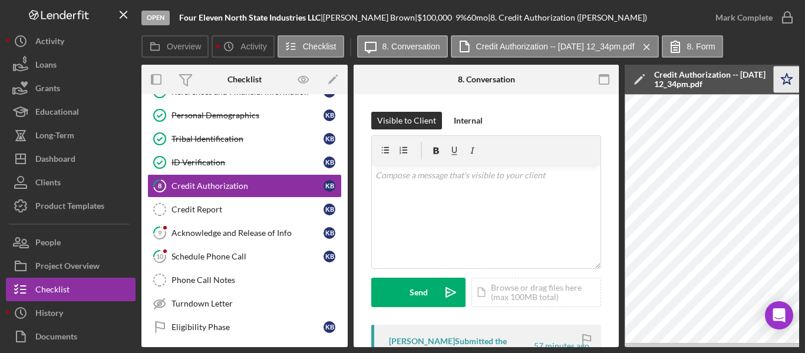
click at [785, 83] on polygon "button" at bounding box center [786, 79] width 11 height 11
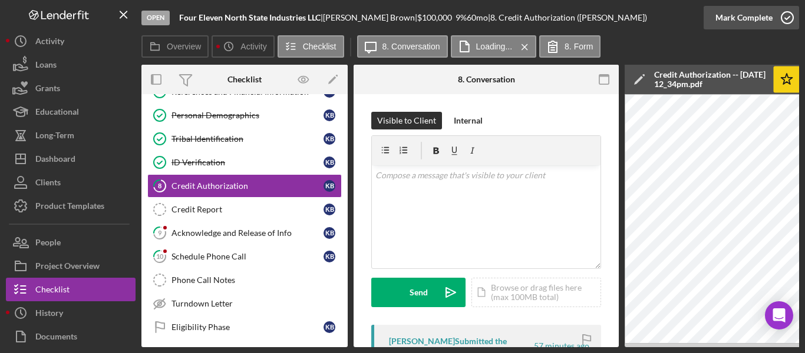
click at [789, 13] on icon "button" at bounding box center [786, 17] width 29 height 29
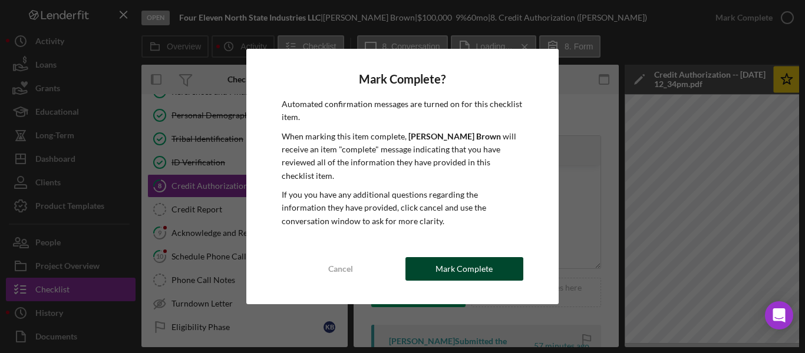
click at [466, 268] on div "Mark Complete" at bounding box center [463, 269] width 57 height 24
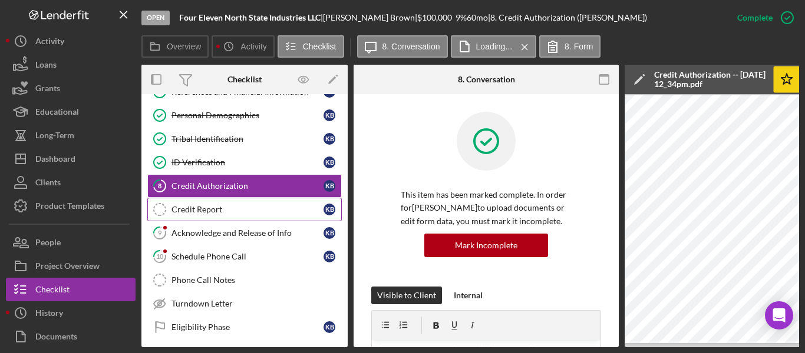
click at [194, 203] on link "Credit Report Credit Report K B" at bounding box center [244, 210] width 194 height 24
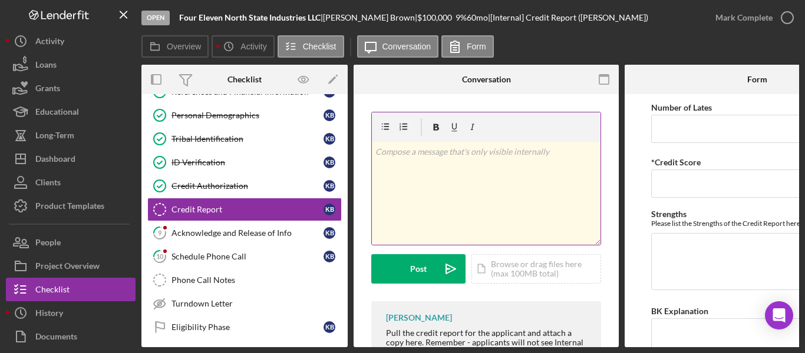
drag, startPoint x: 514, startPoint y: 269, endPoint x: 428, endPoint y: 174, distance: 128.0
click at [428, 174] on div "v Color teal Color pink Remove color Add row above Add row below Add column bef…" at bounding box center [486, 193] width 229 height 103
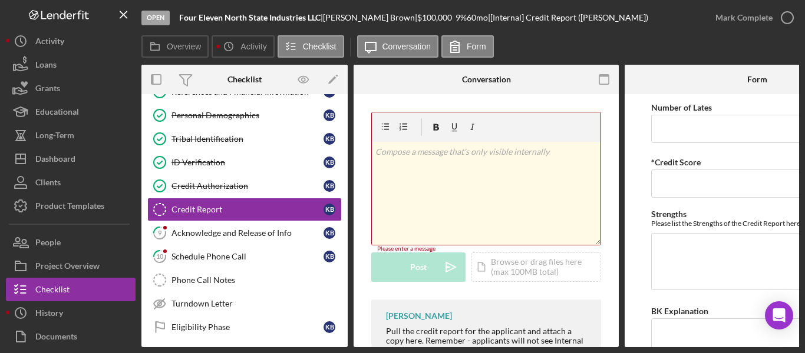
click at [483, 165] on div "v Color teal Color pink Remove color Add row above Add row below Add column bef…" at bounding box center [486, 193] width 229 height 103
click at [527, 269] on div "Icon/Document Browse or drag files here (max 100MB total) Tap to choose files o…" at bounding box center [536, 267] width 130 height 29
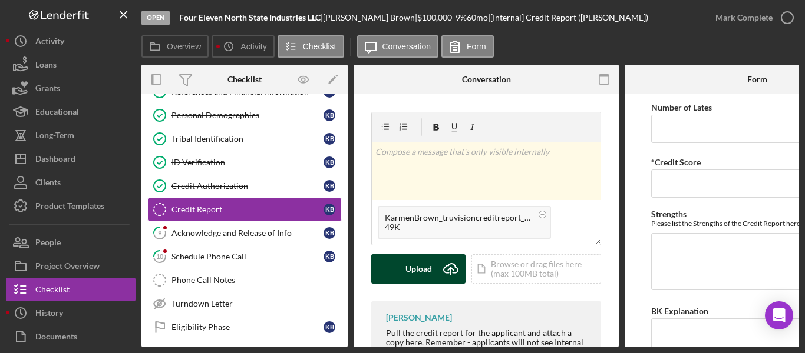
click at [437, 273] on icon "Icon/Upload" at bounding box center [450, 268] width 29 height 29
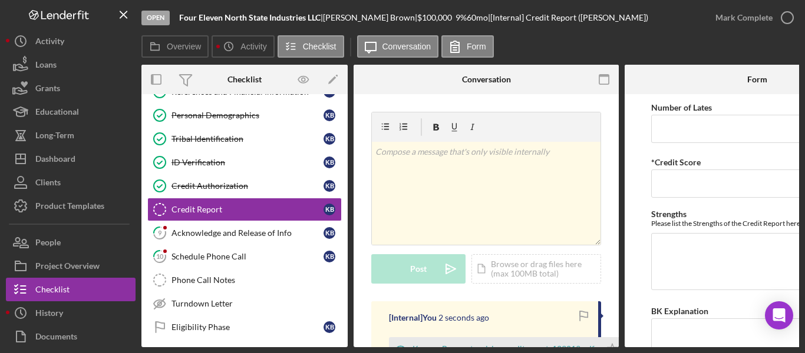
scroll to position [161, 0]
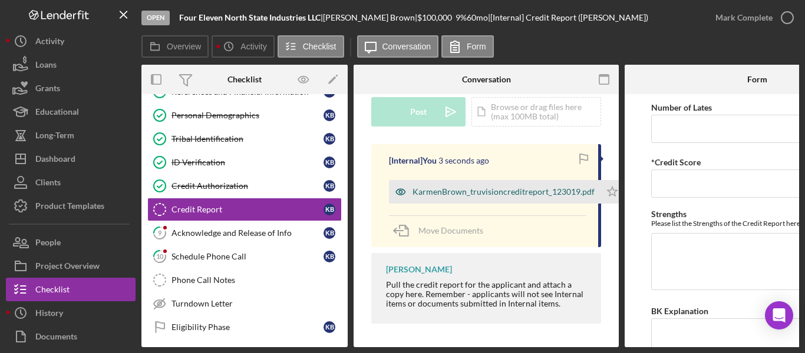
click at [488, 190] on div "KarmenBrown_truvisioncreditreport_123019.pdf" at bounding box center [503, 191] width 182 height 9
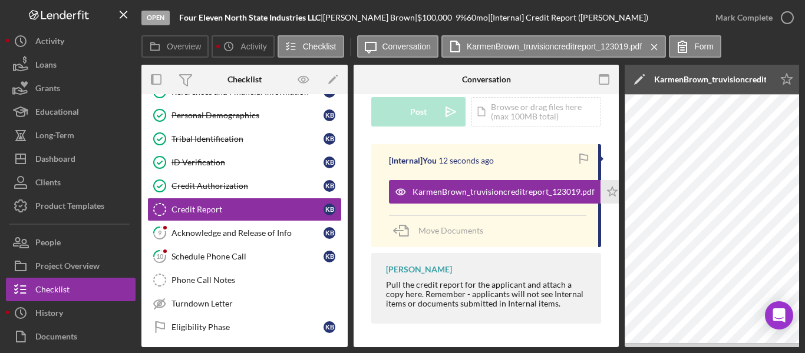
scroll to position [0, 450]
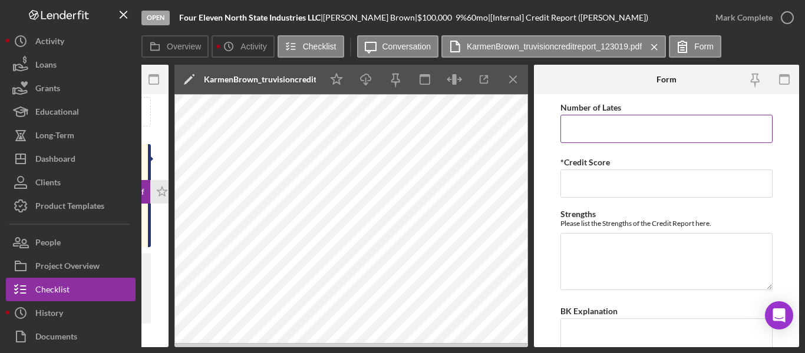
click at [624, 137] on input "Number of Lates" at bounding box center [666, 129] width 212 height 28
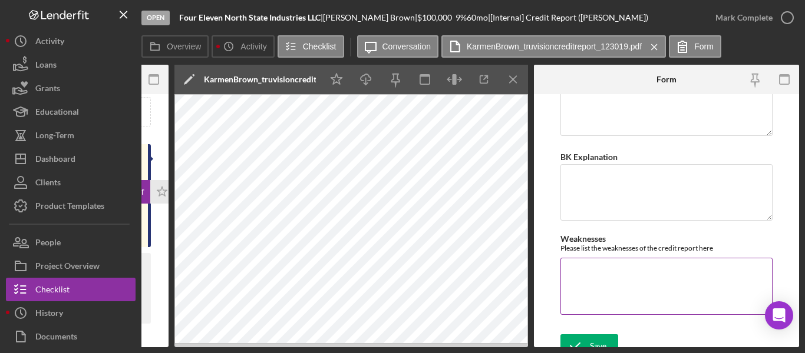
scroll to position [170, 0]
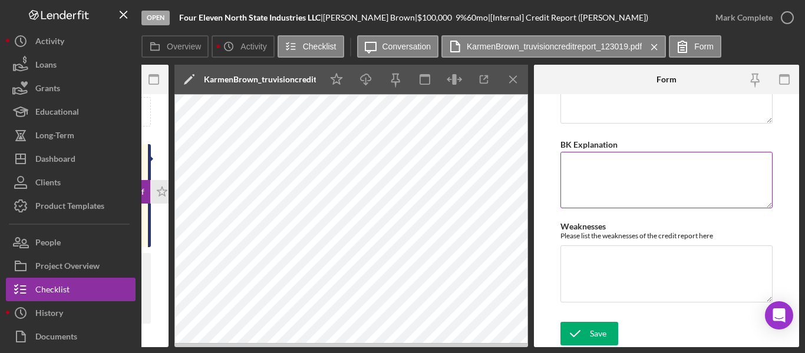
type input "535"
click at [606, 167] on textarea "BK Explanation" at bounding box center [666, 180] width 212 height 57
type textarea "BK was Discharged."
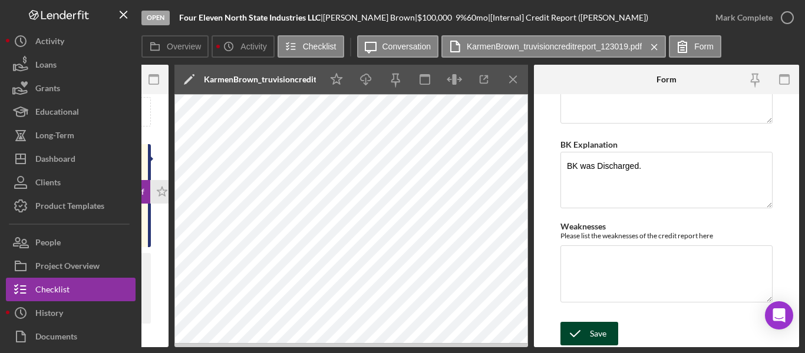
click at [593, 329] on div "Save" at bounding box center [598, 334] width 16 height 24
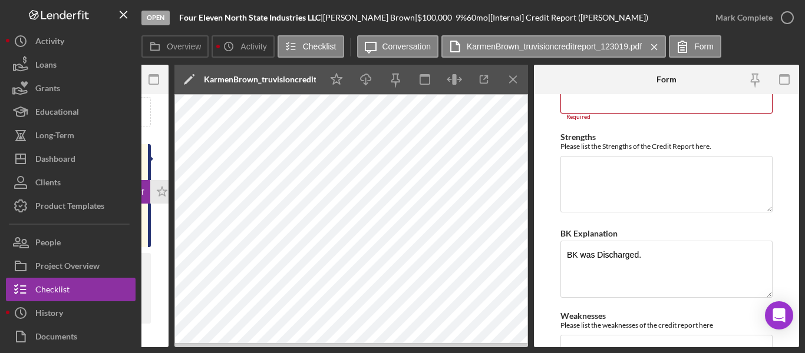
scroll to position [61, 0]
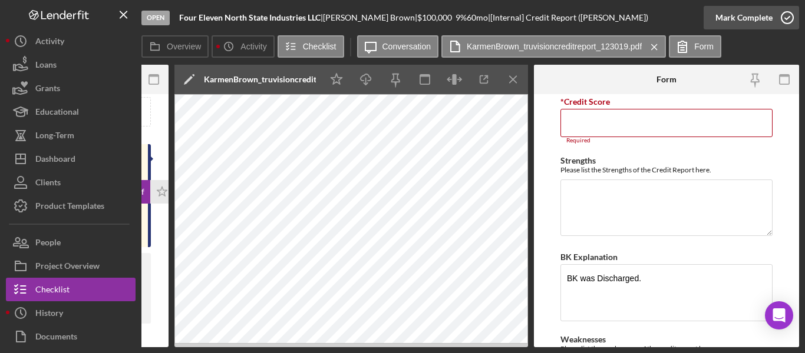
click at [788, 27] on icon "button" at bounding box center [786, 17] width 29 height 29
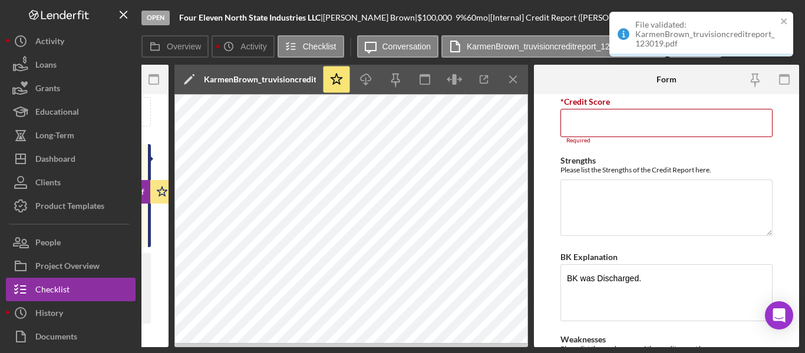
scroll to position [108, 0]
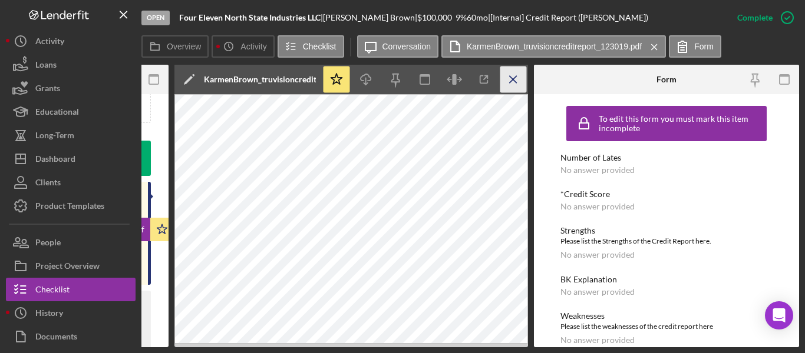
click at [509, 73] on icon "Icon/Menu Close" at bounding box center [513, 80] width 27 height 27
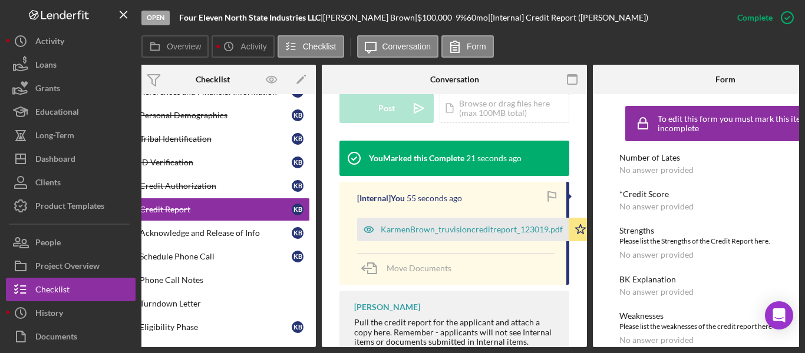
scroll to position [0, 0]
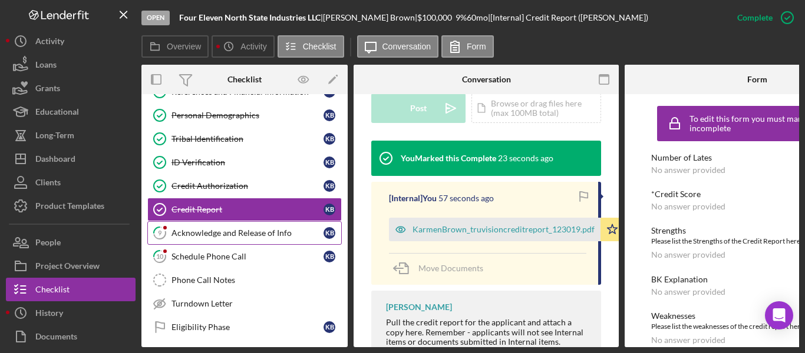
click at [217, 230] on div "Acknowledge and Release of Info" at bounding box center [247, 233] width 152 height 9
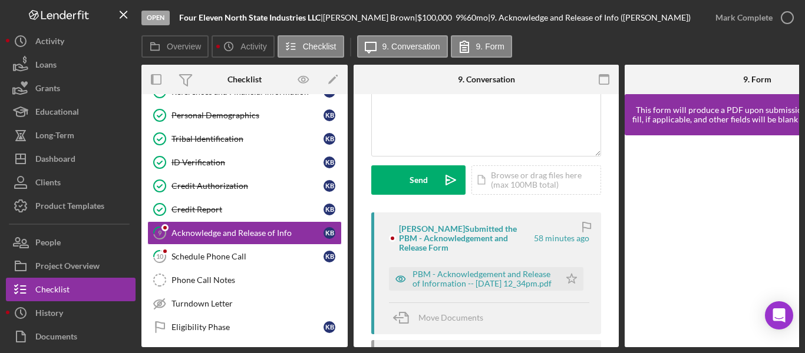
scroll to position [118, 0]
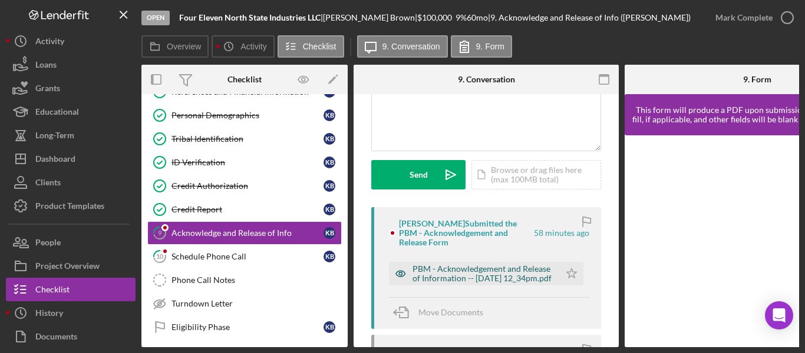
click at [467, 276] on div "PBM - Acknowledgement and Release of Information -- [DATE] 12_34pm.pdf" at bounding box center [482, 273] width 141 height 19
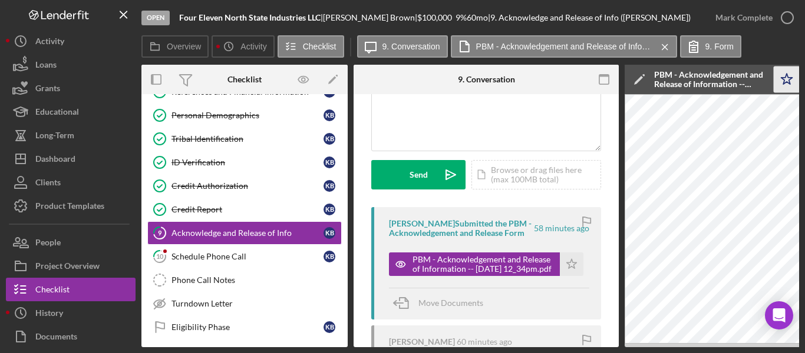
click at [788, 83] on polygon "button" at bounding box center [786, 79] width 11 height 11
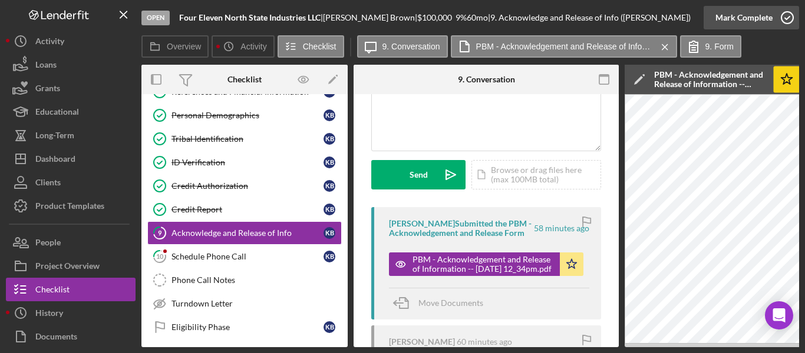
click at [786, 19] on icon "button" at bounding box center [786, 17] width 29 height 29
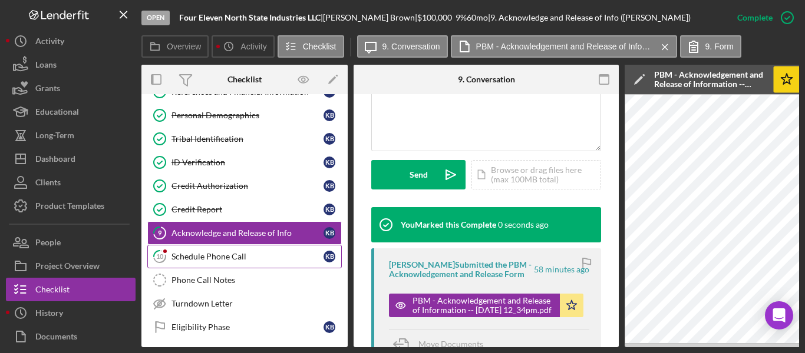
click at [179, 258] on div "Schedule Phone Call" at bounding box center [247, 256] width 152 height 9
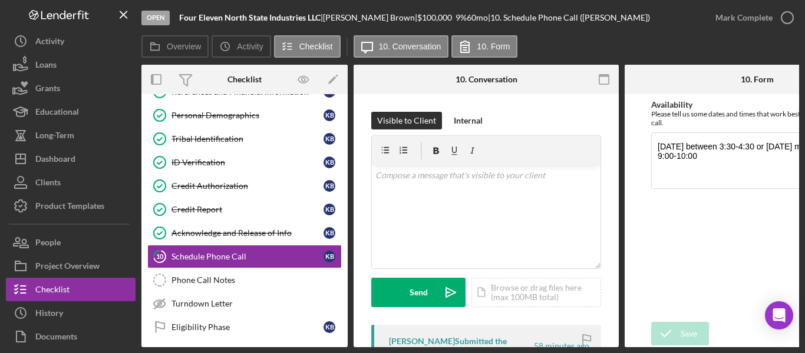
drag, startPoint x: 582, startPoint y: 343, endPoint x: 620, endPoint y: 341, distance: 37.7
click at [619, 341] on div "Overview Internal Workflow Stage Open Icon/Dropdown Arrow Archive (can unarchiv…" at bounding box center [469, 206] width 657 height 283
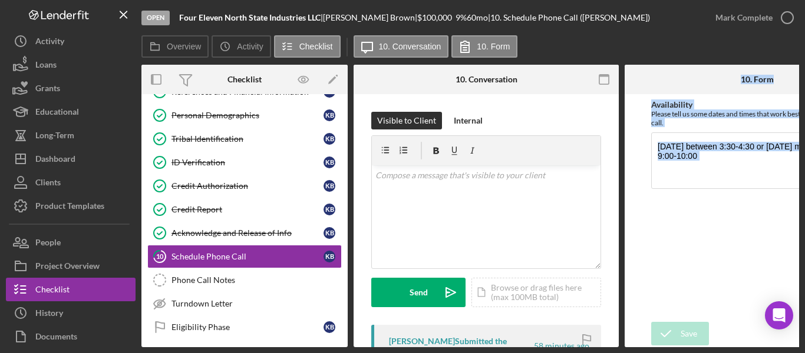
drag, startPoint x: 603, startPoint y: 348, endPoint x: 631, endPoint y: 347, distance: 28.3
click at [631, 347] on div "Open Four Eleven North State Industries LLC | [PERSON_NAME] | $100,000 $100,000…" at bounding box center [402, 176] width 805 height 353
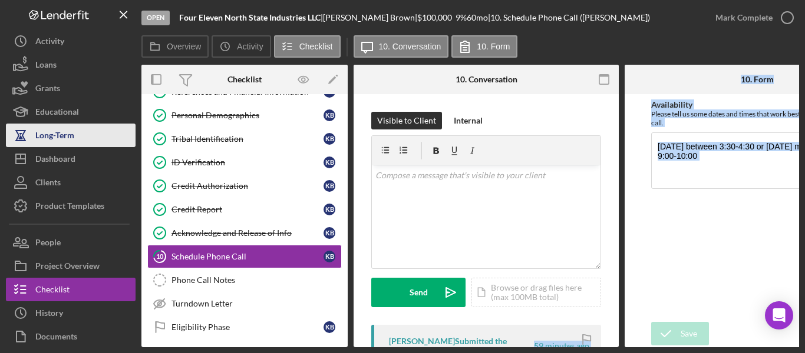
click at [34, 137] on icon "button" at bounding box center [20, 135] width 29 height 29
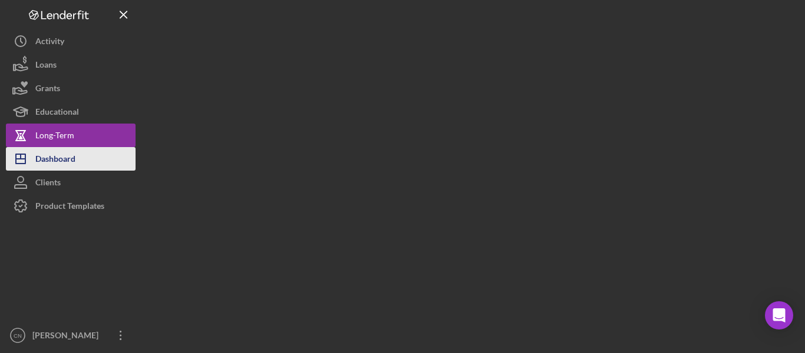
click at [47, 161] on div "Dashboard" at bounding box center [55, 160] width 40 height 27
